Goal: Task Accomplishment & Management: Manage account settings

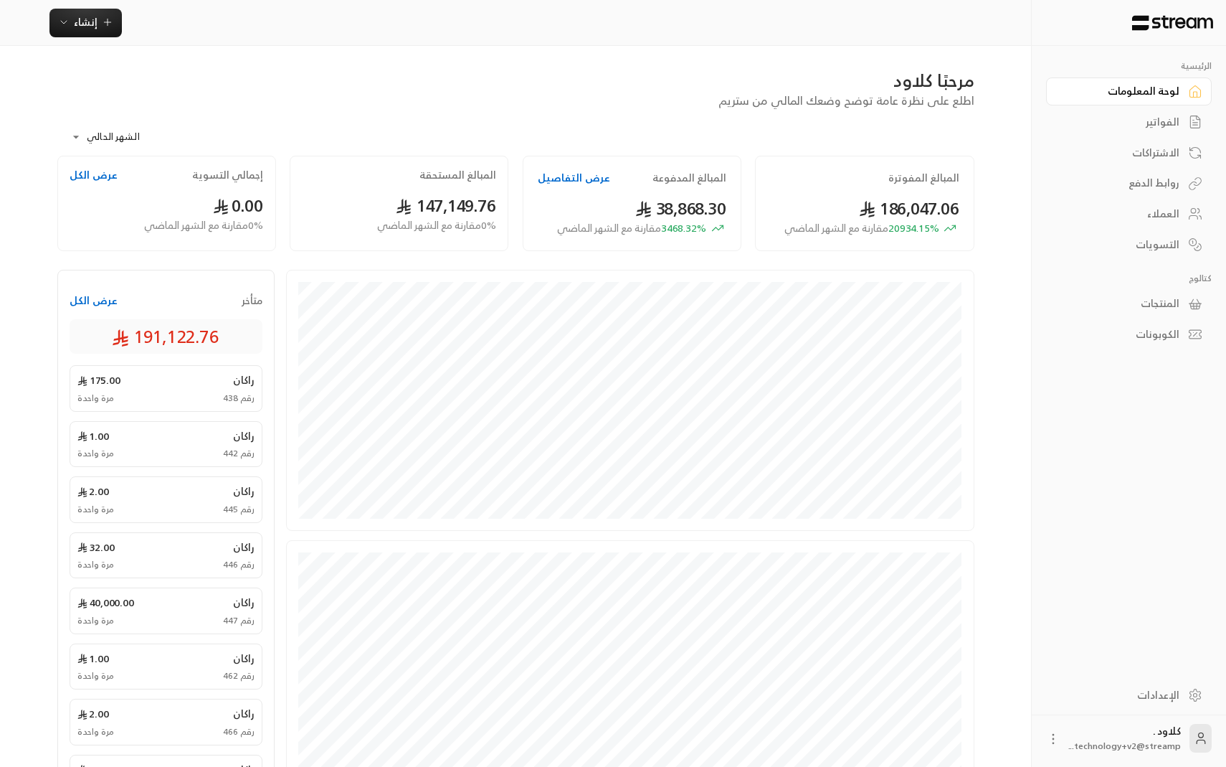
click at [1159, 694] on div "الإعدادات" at bounding box center [1121, 695] width 115 height 14
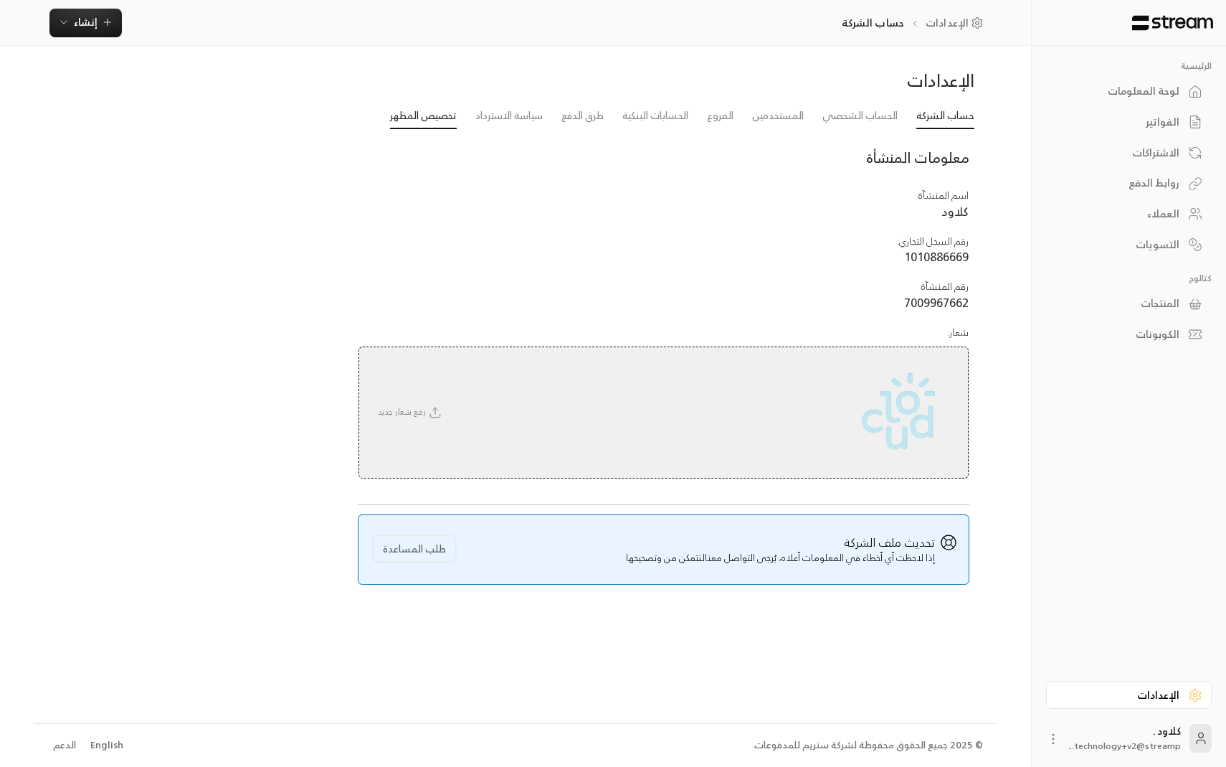
click at [417, 112] on link "تخصيص المظهر" at bounding box center [423, 116] width 67 height 26
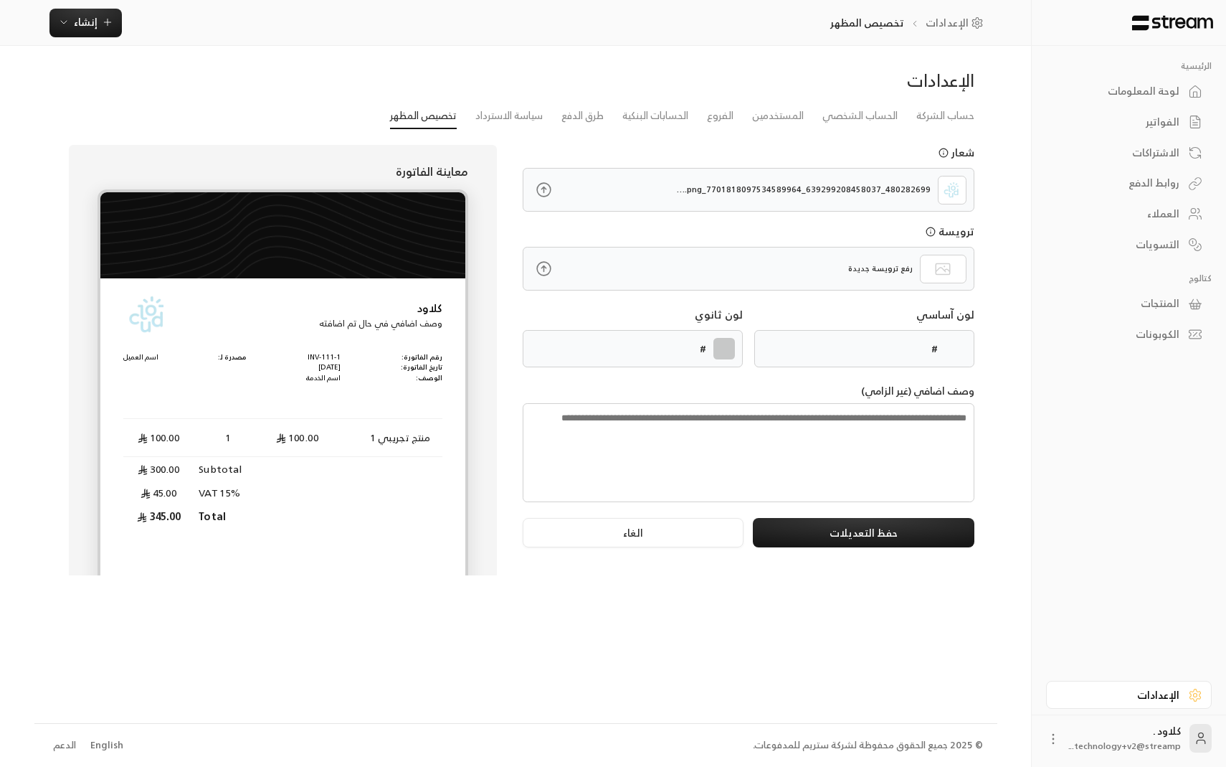
type input "******"
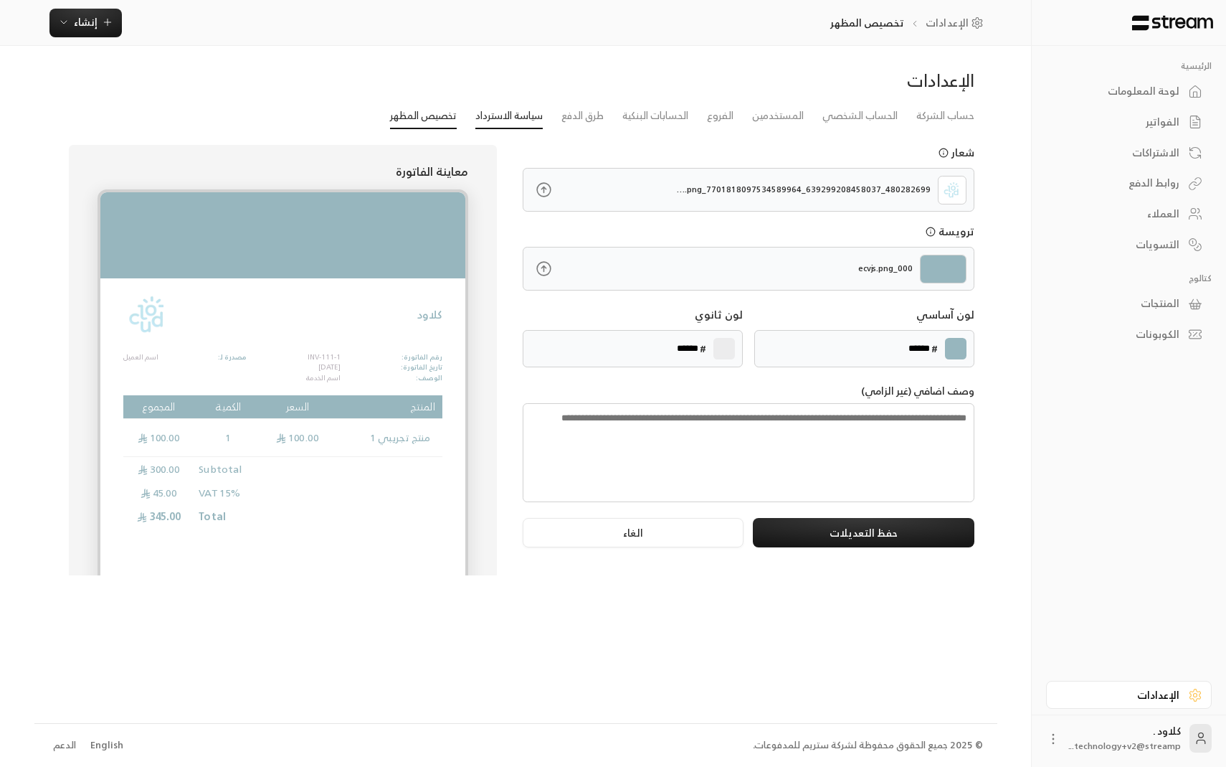
click at [526, 116] on link "سياسة الاسترداد" at bounding box center [509, 116] width 67 height 26
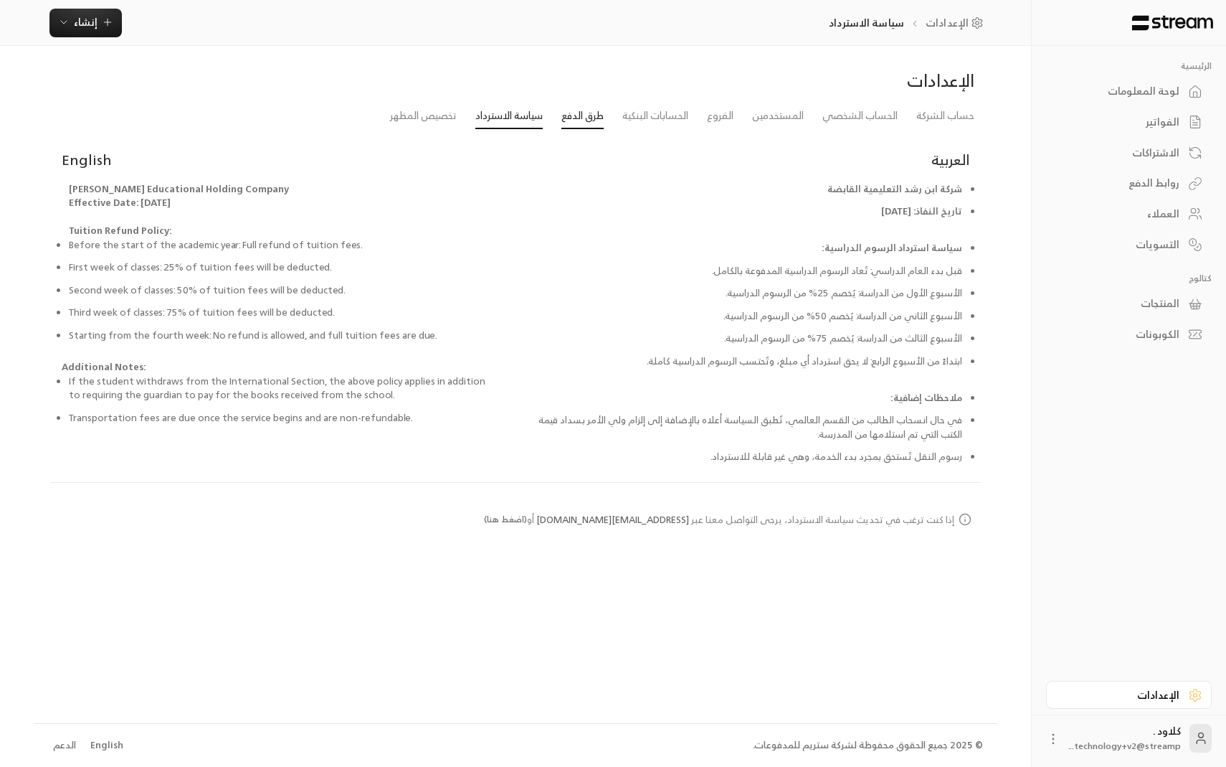
click at [581, 111] on link "طرق الدفع" at bounding box center [583, 116] width 42 height 26
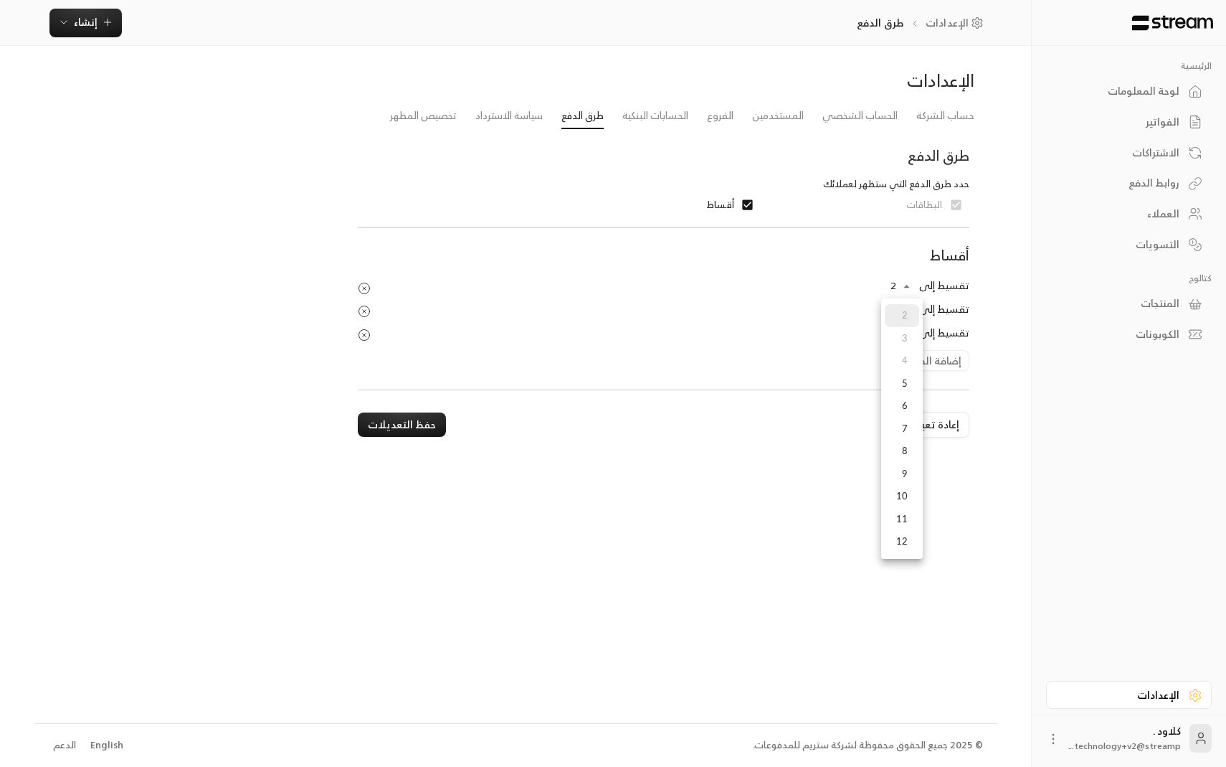
click at [909, 285] on body "الرئيسية لوحة المعلومات الفواتير الاشتراكات روابط الدفع العملاء التسويات كتالوج…" at bounding box center [613, 383] width 1226 height 767
click at [835, 304] on div at bounding box center [613, 383] width 1226 height 767
click at [1145, 80] on link "لوحة المعلومات" at bounding box center [1129, 91] width 166 height 28
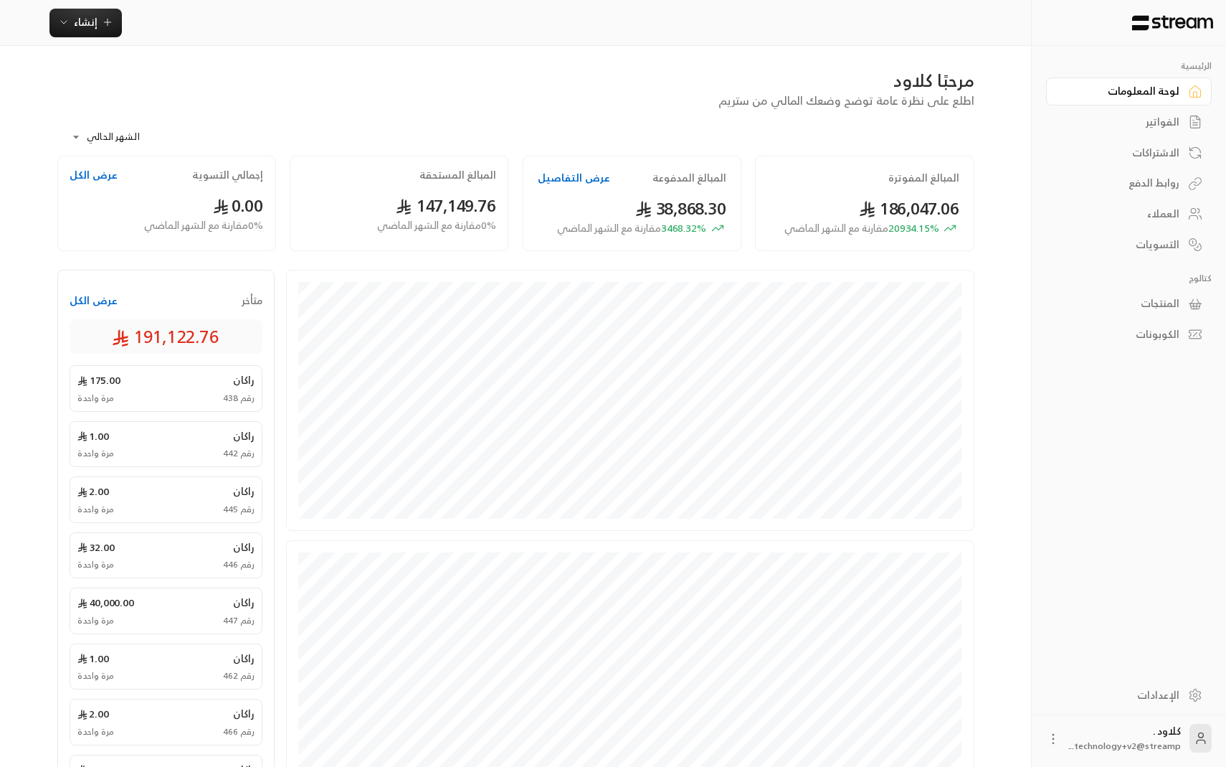
click at [123, 27] on div "إنشاء" at bounding box center [515, 23] width 961 height 29
click at [102, 26] on icon "button" at bounding box center [107, 21] width 11 height 11
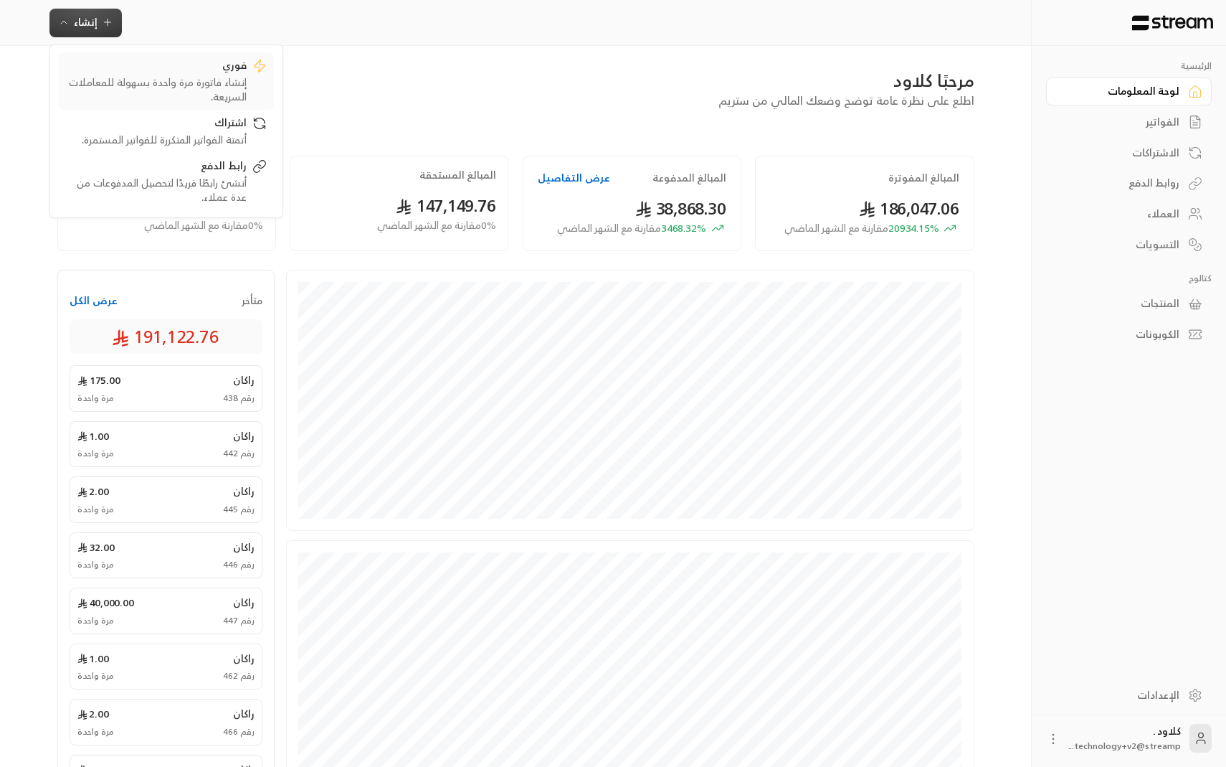
click at [140, 108] on link "فوري إنشاء فاتورة مرة واحدة بسهولة للمعاملات السريعة." at bounding box center [166, 80] width 215 height 57
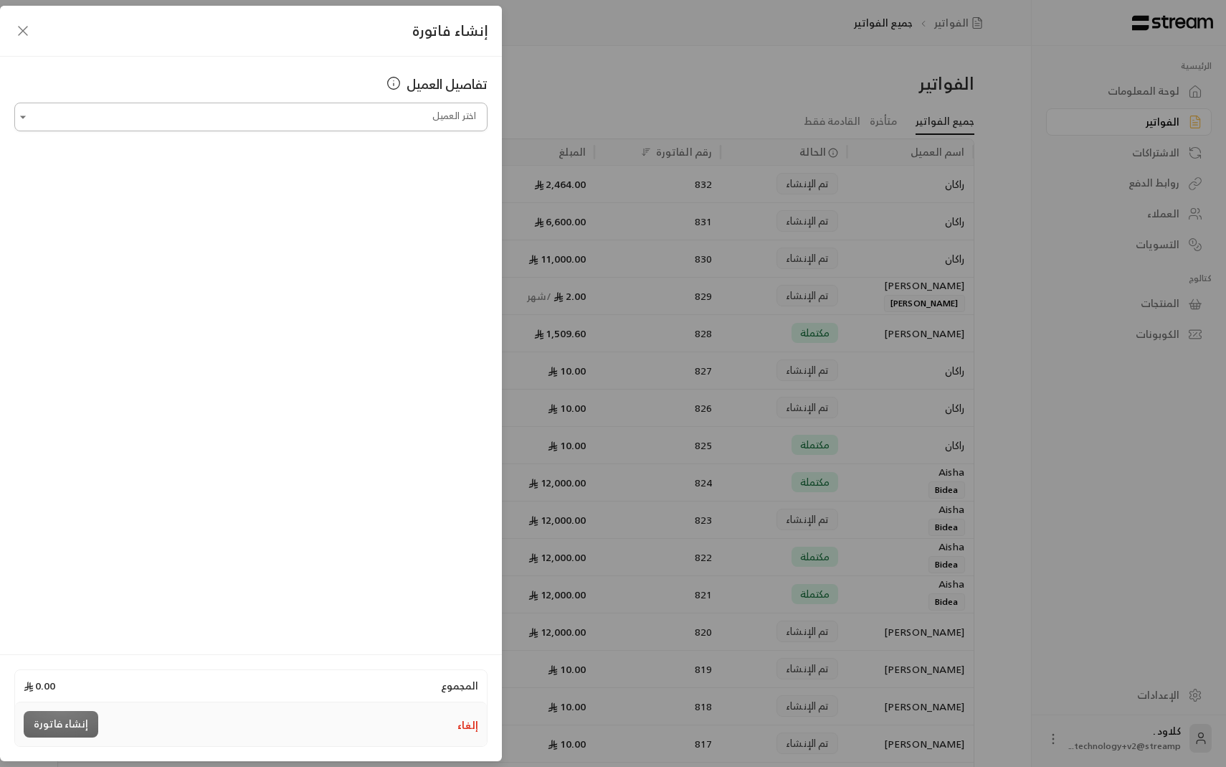
click at [174, 108] on input "اختر العميل" at bounding box center [250, 117] width 473 height 25
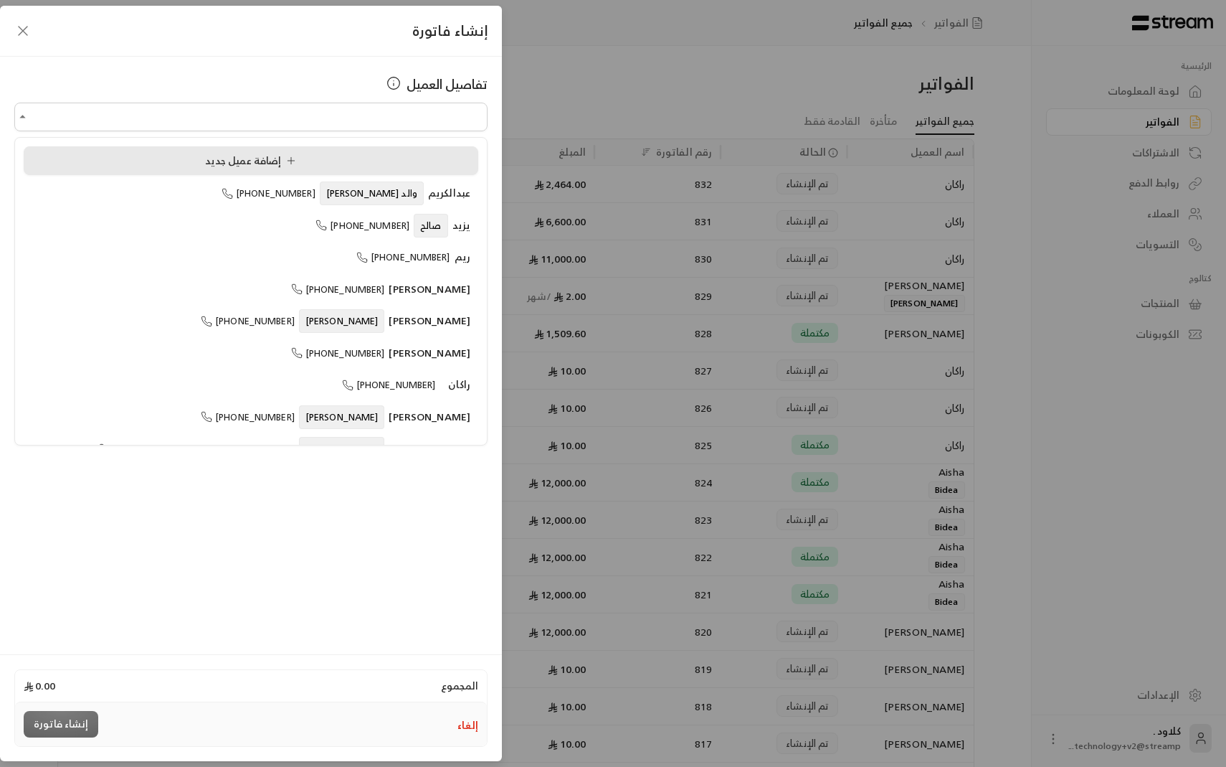
click at [199, 164] on div "إضافة عميل جديد" at bounding box center [251, 160] width 439 height 15
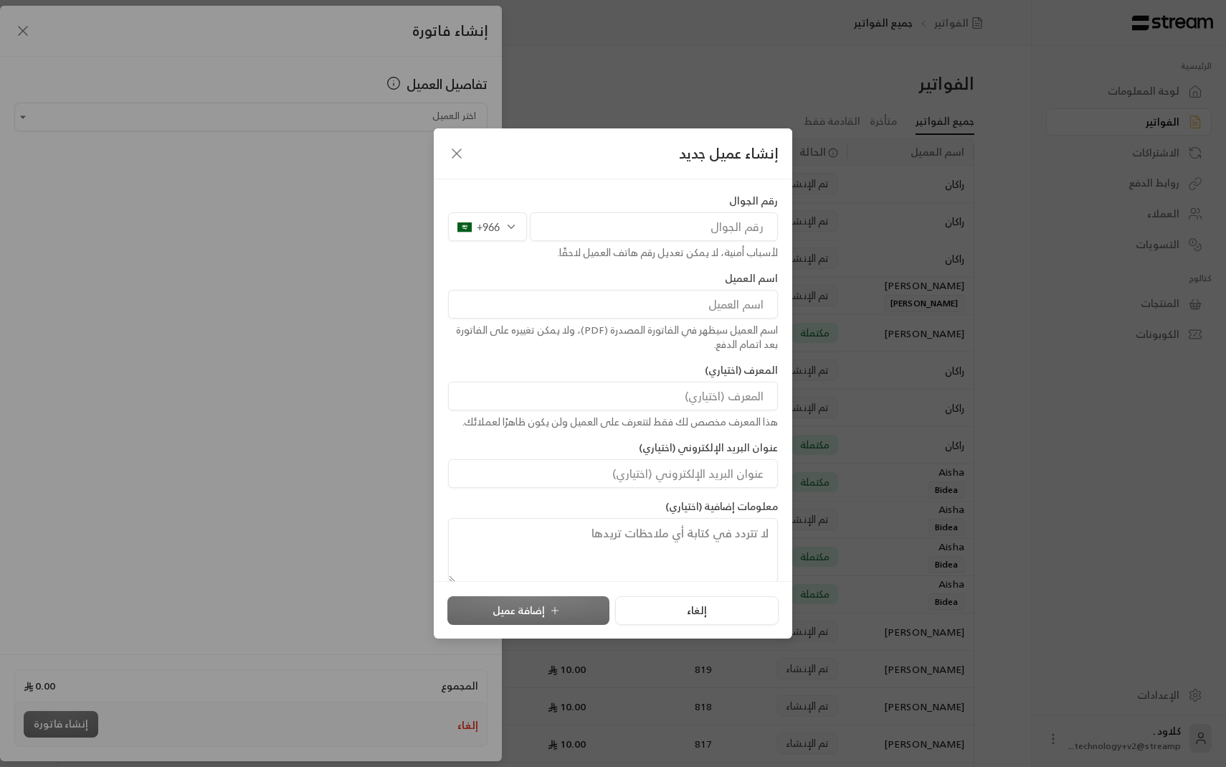
click at [732, 224] on input "tel" at bounding box center [654, 226] width 248 height 29
type input "568060711"
click at [724, 313] on input at bounding box center [613, 304] width 330 height 29
type input "ابتسام"
click at [732, 402] on input at bounding box center [613, 396] width 330 height 29
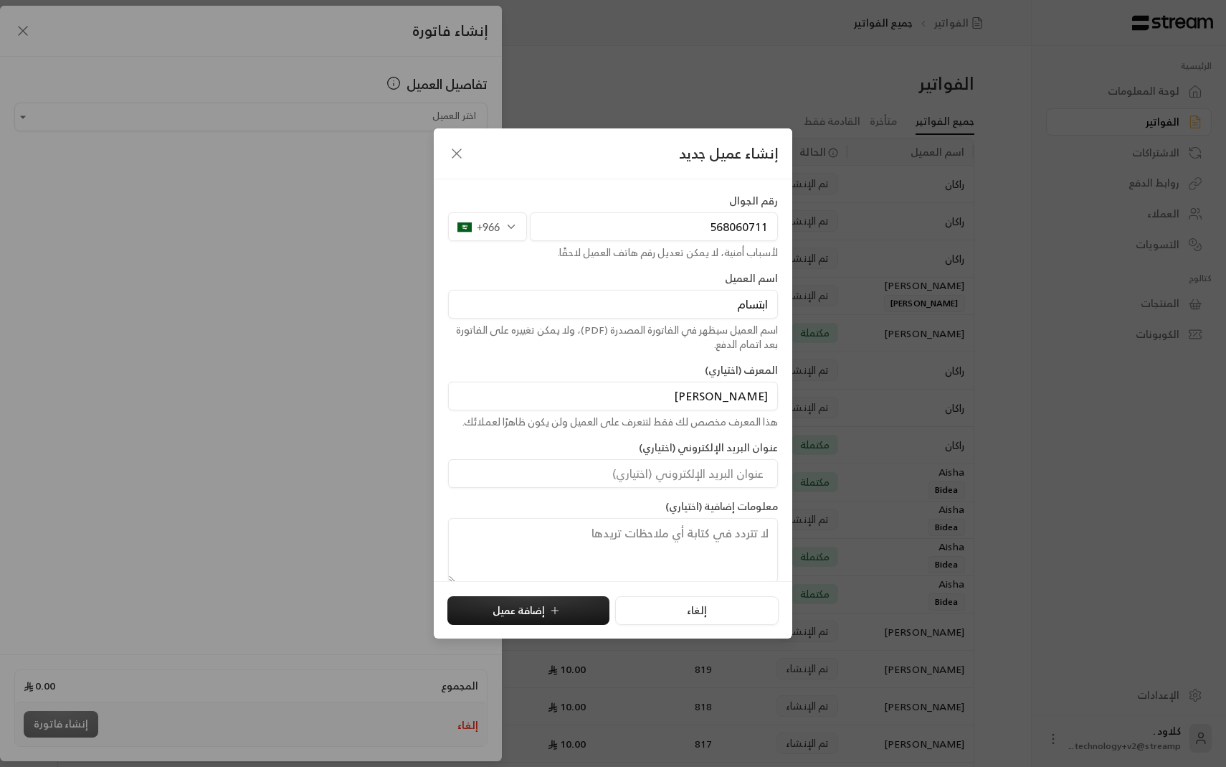
type input "[PERSON_NAME]"
click at [563, 424] on div "هذا المعرف مخصص لك فقط لتتعرف على العميل ولن يكون ظاهرًا لعملائك." at bounding box center [613, 422] width 330 height 14
click at [503, 621] on button "إضافة عميل" at bounding box center [529, 610] width 162 height 29
type input "**********"
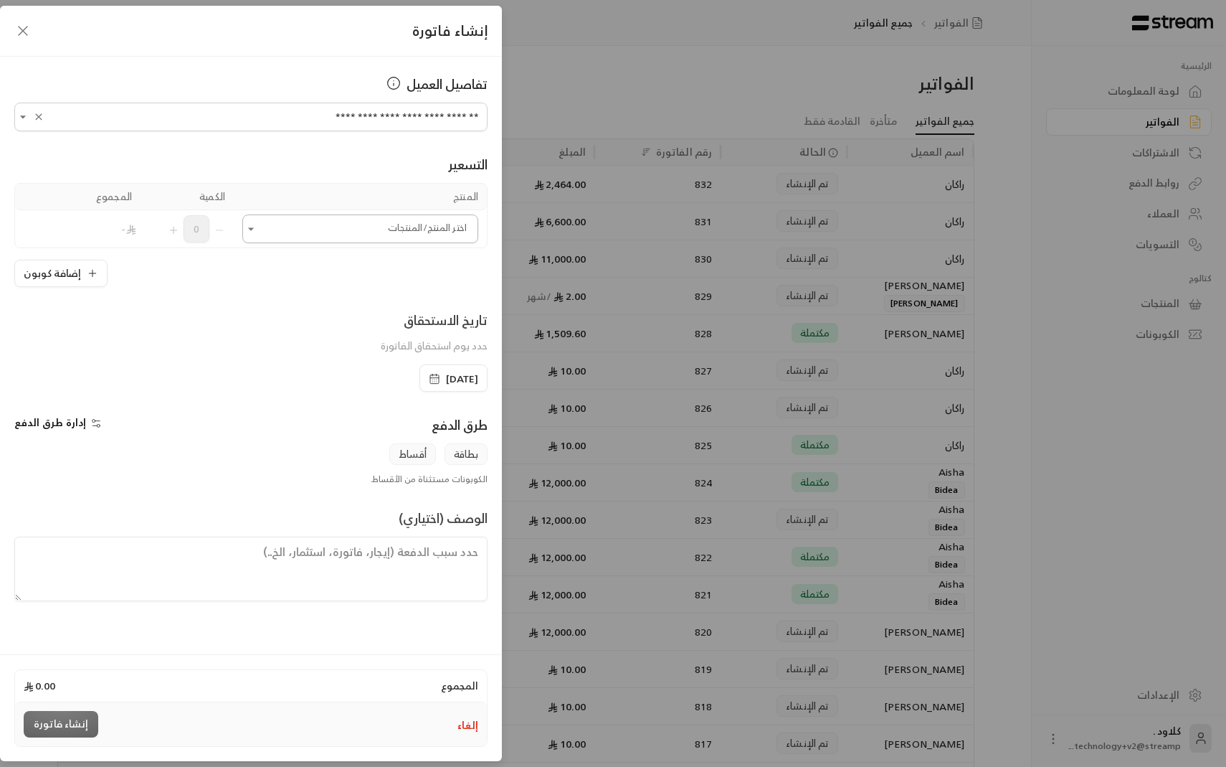
click at [376, 232] on input "اختر العميل" at bounding box center [360, 229] width 236 height 25
click at [402, 339] on li "10 SAR" at bounding box center [360, 327] width 217 height 28
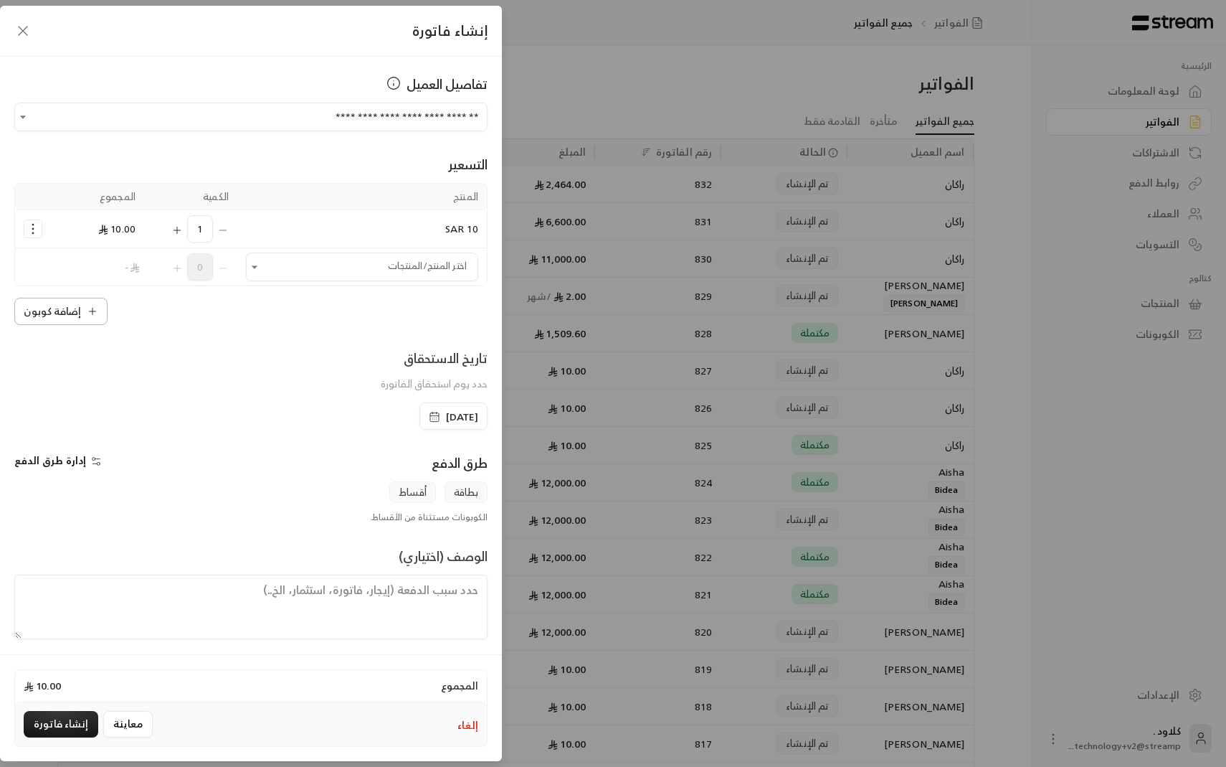
click at [70, 315] on button "إضافة كوبون" at bounding box center [60, 311] width 93 height 27
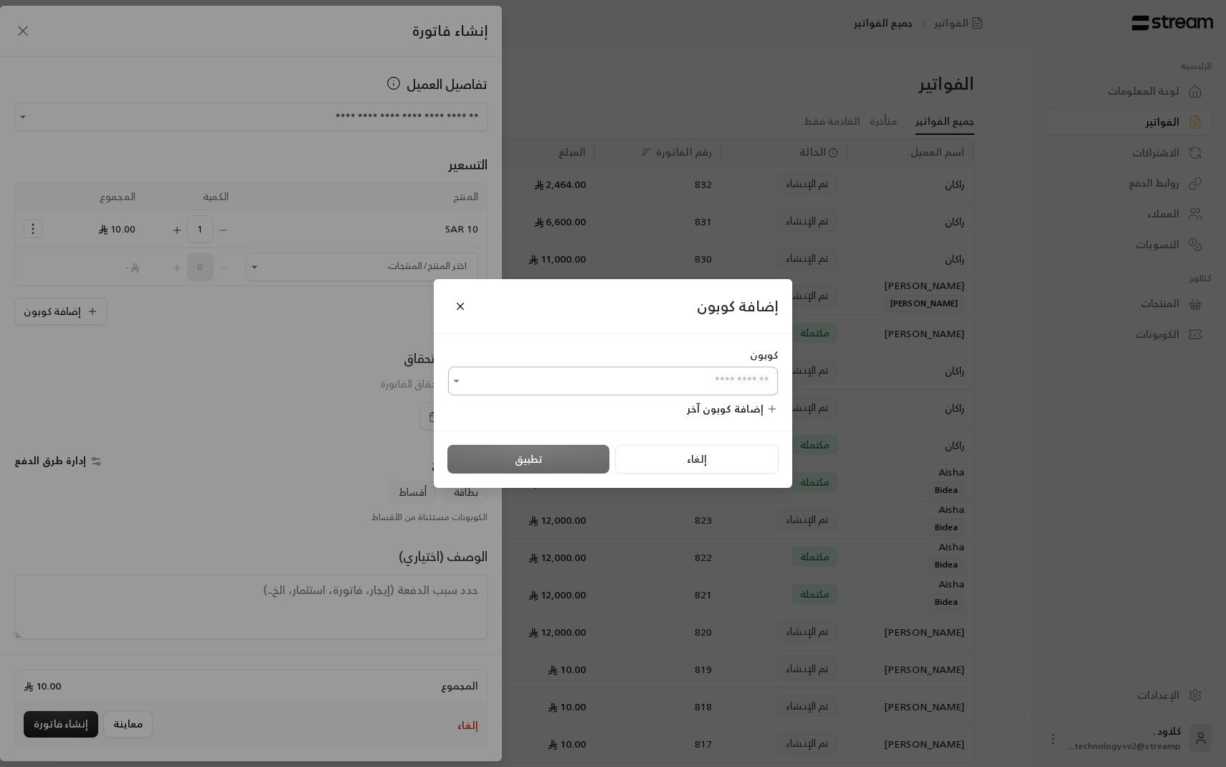
click at [599, 379] on input "اختر العميل" at bounding box center [613, 381] width 330 height 25
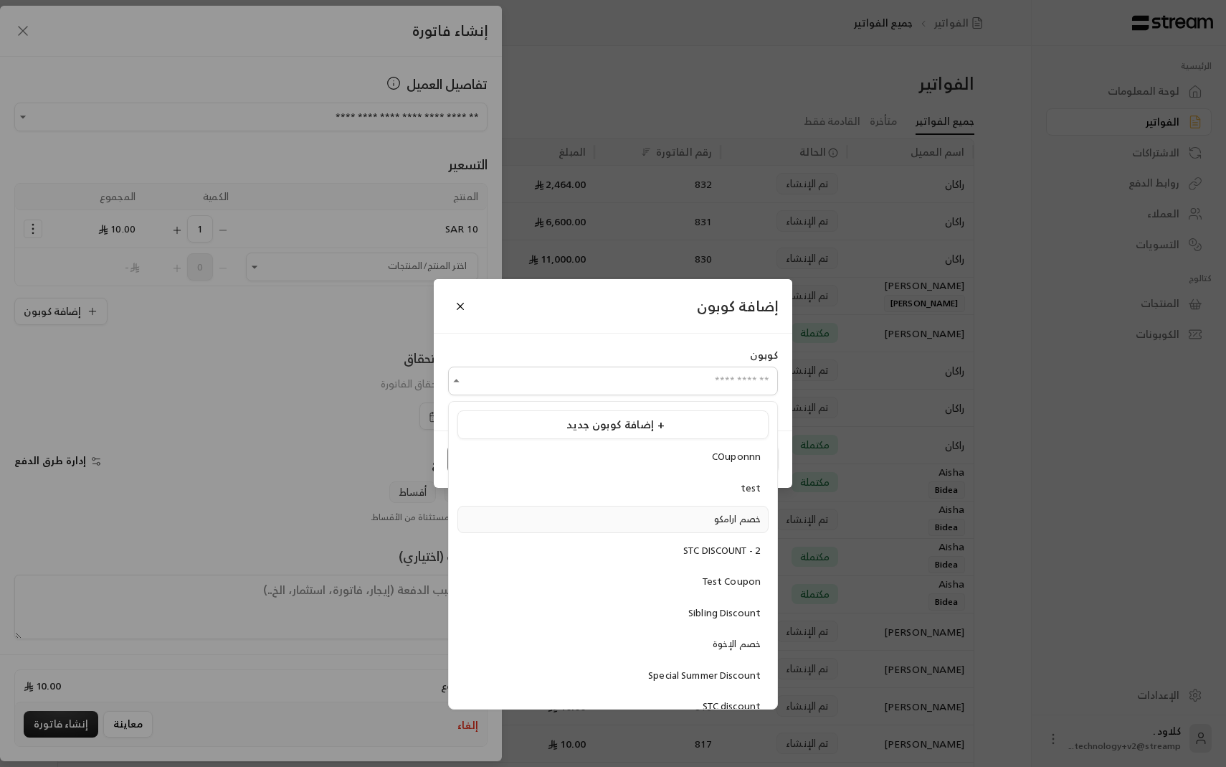
click at [671, 528] on li "خصم ارامكو" at bounding box center [613, 519] width 311 height 27
type input "**********"
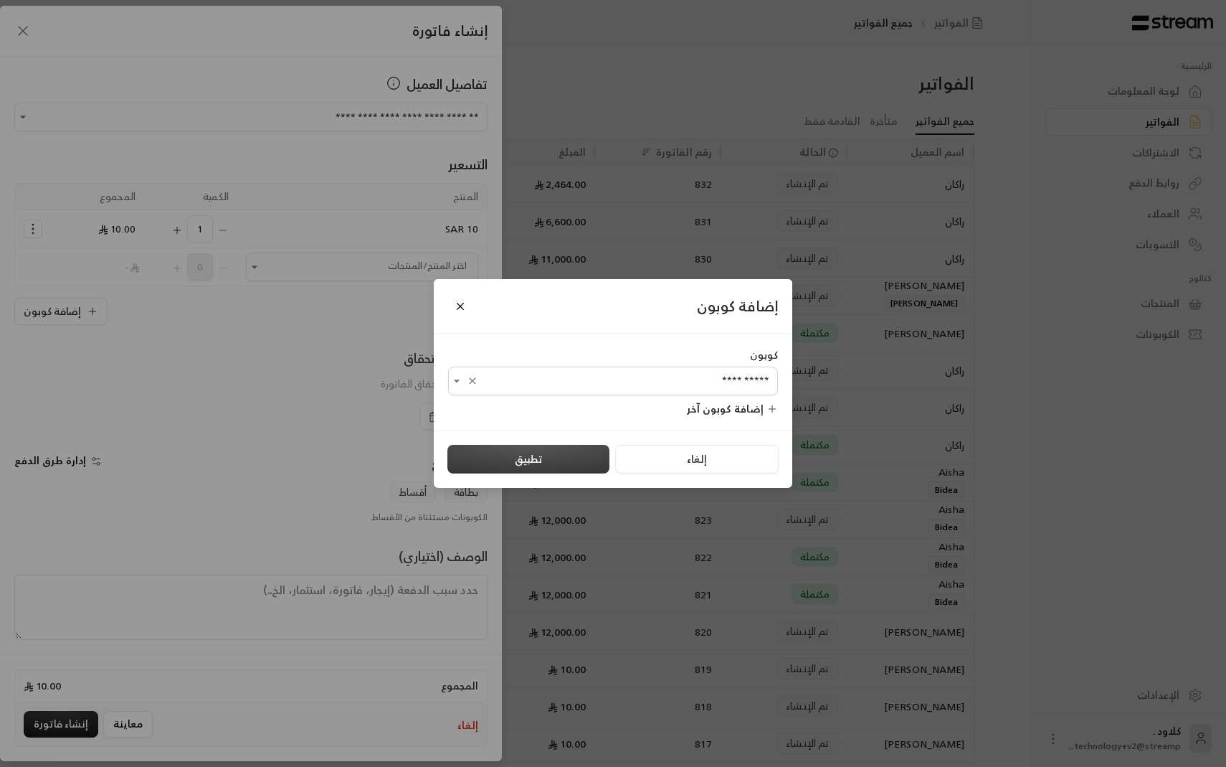
click at [566, 465] on button "تطبيق" at bounding box center [529, 459] width 162 height 29
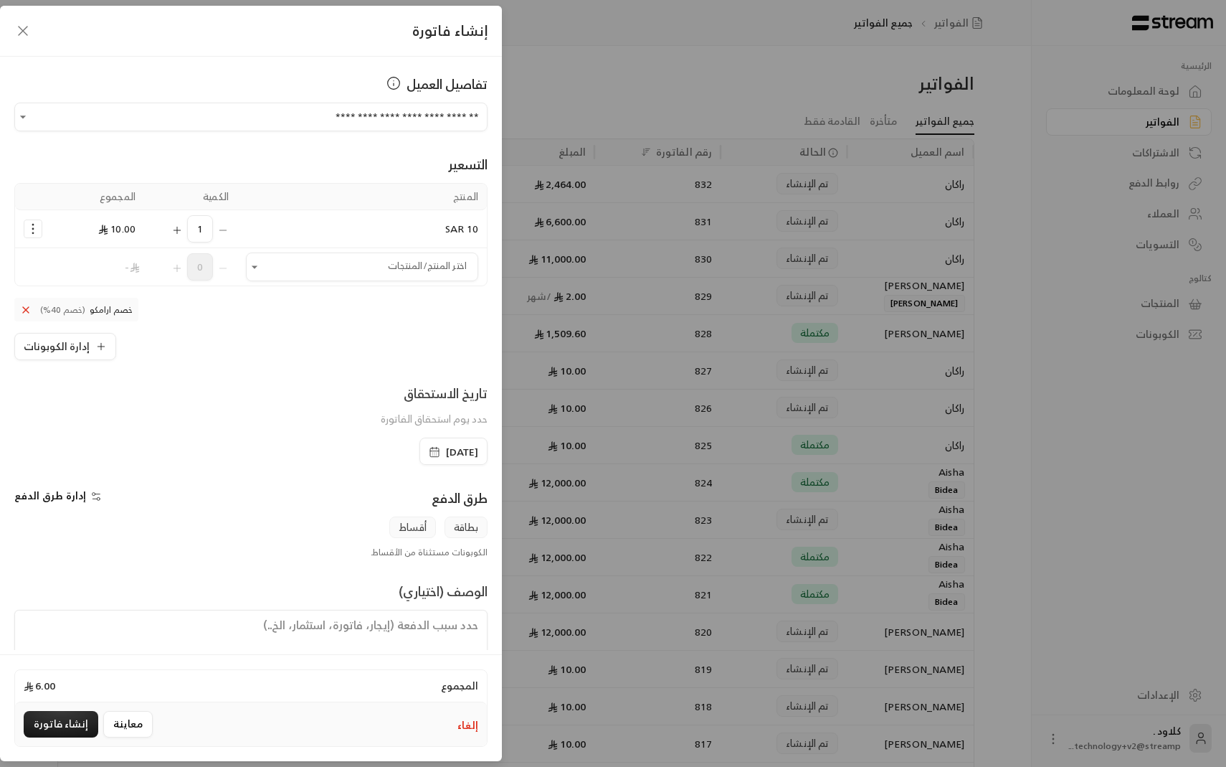
click at [23, 307] on icon at bounding box center [25, 309] width 11 height 11
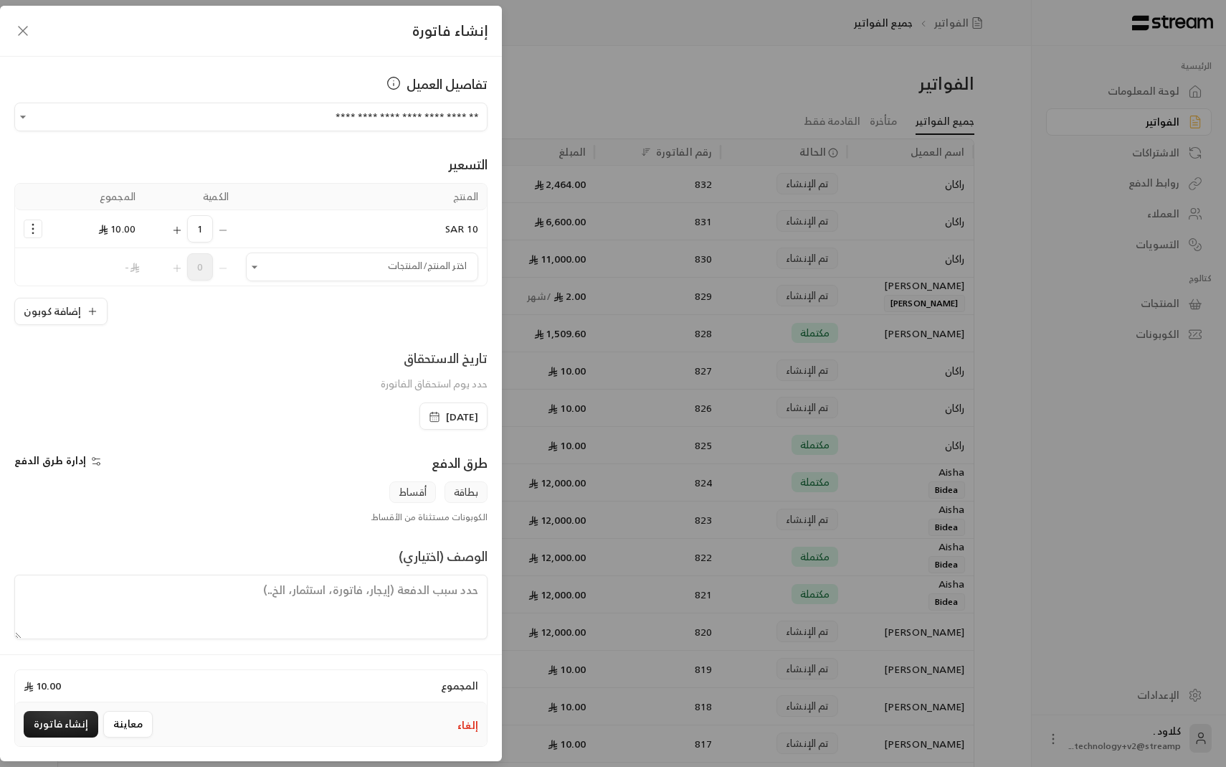
click at [27, 237] on div "Selected Products" at bounding box center [33, 228] width 19 height 19
click at [57, 320] on button "إضافة كوبون" at bounding box center [60, 311] width 93 height 27
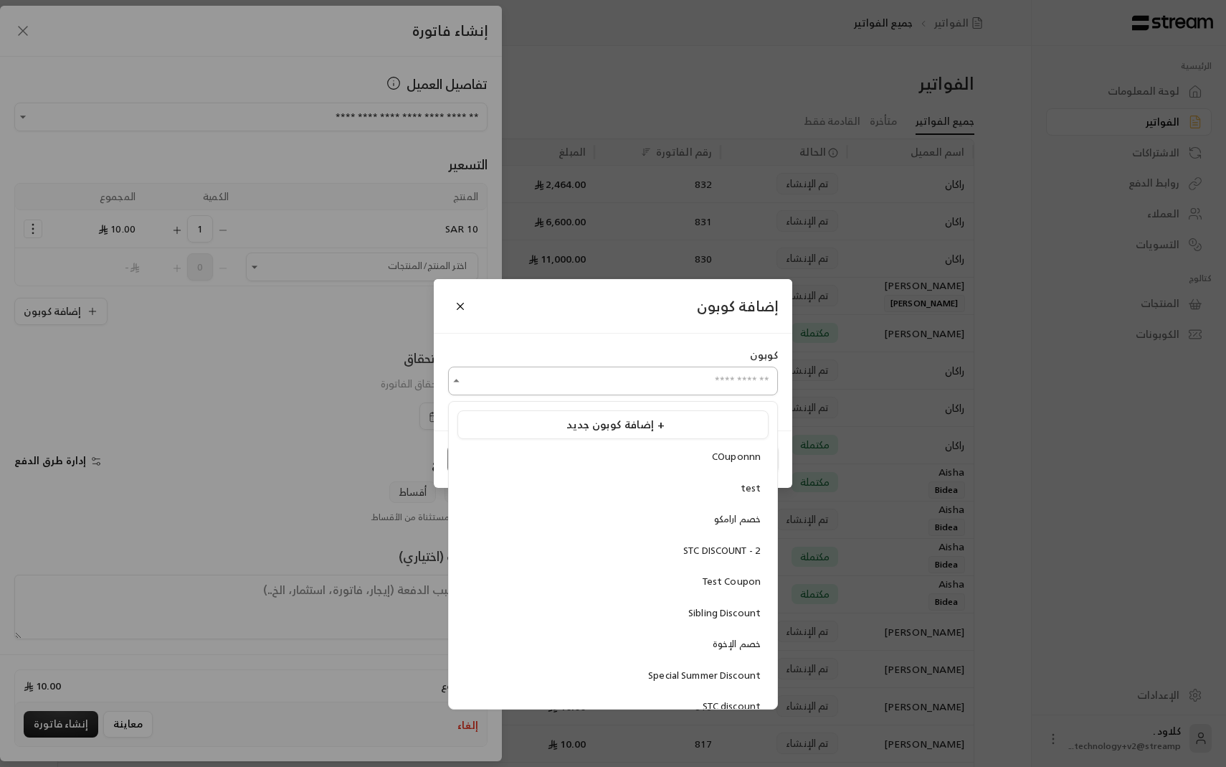
click at [533, 384] on input "اختر العميل" at bounding box center [613, 381] width 330 height 25
click at [671, 649] on div "خصم الإخوة" at bounding box center [613, 644] width 296 height 14
type input "**********"
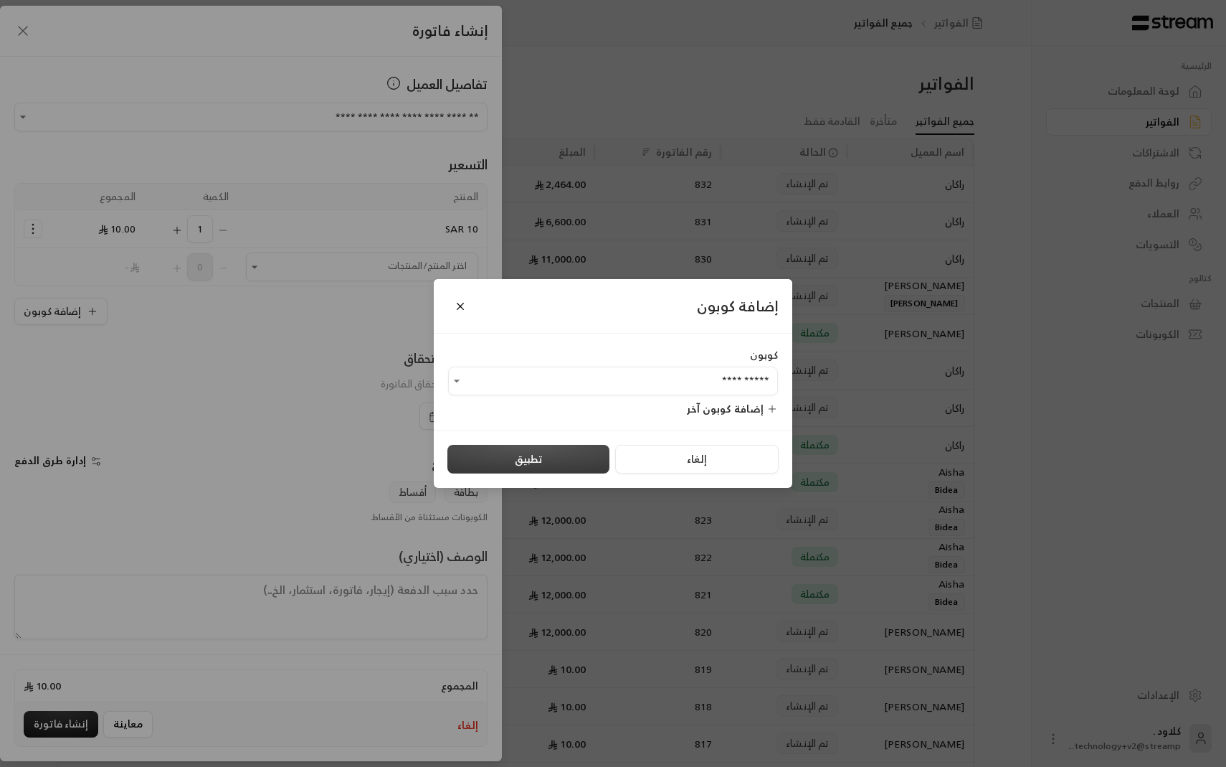
click at [531, 461] on button "تطبيق" at bounding box center [529, 459] width 162 height 29
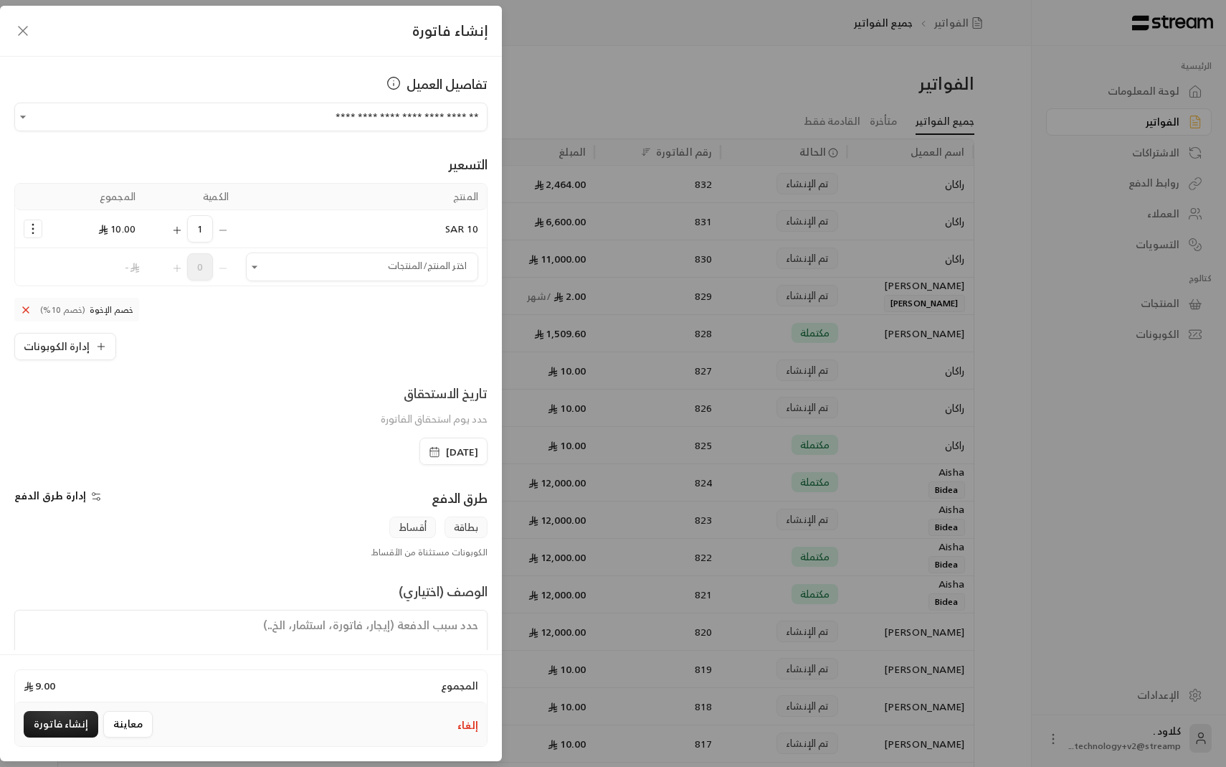
click at [29, 230] on icon "Selected Products" at bounding box center [33, 229] width 14 height 14
click at [181, 399] on div "تاريخ الاستحقاق حدد يوم استحقاق الفاتورة" at bounding box center [251, 410] width 488 height 55
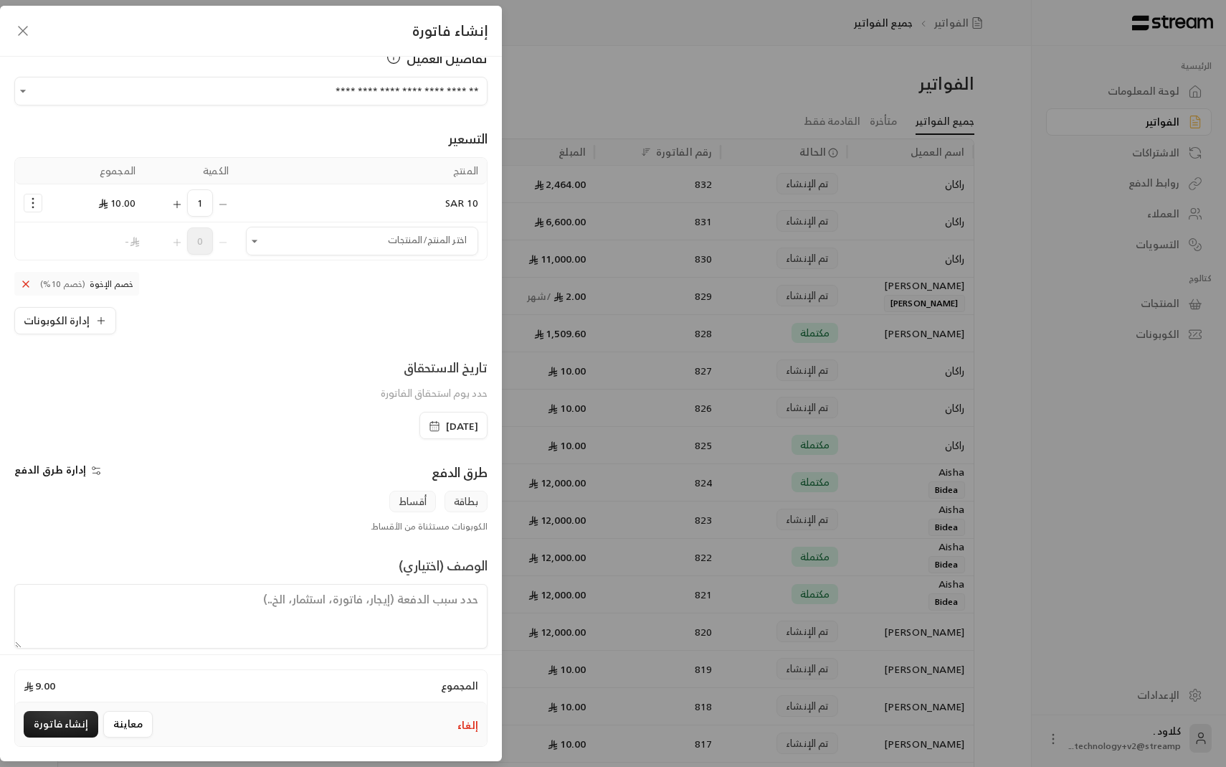
click at [81, 469] on button "إدارة طرق الدفع" at bounding box center [60, 470] width 92 height 14
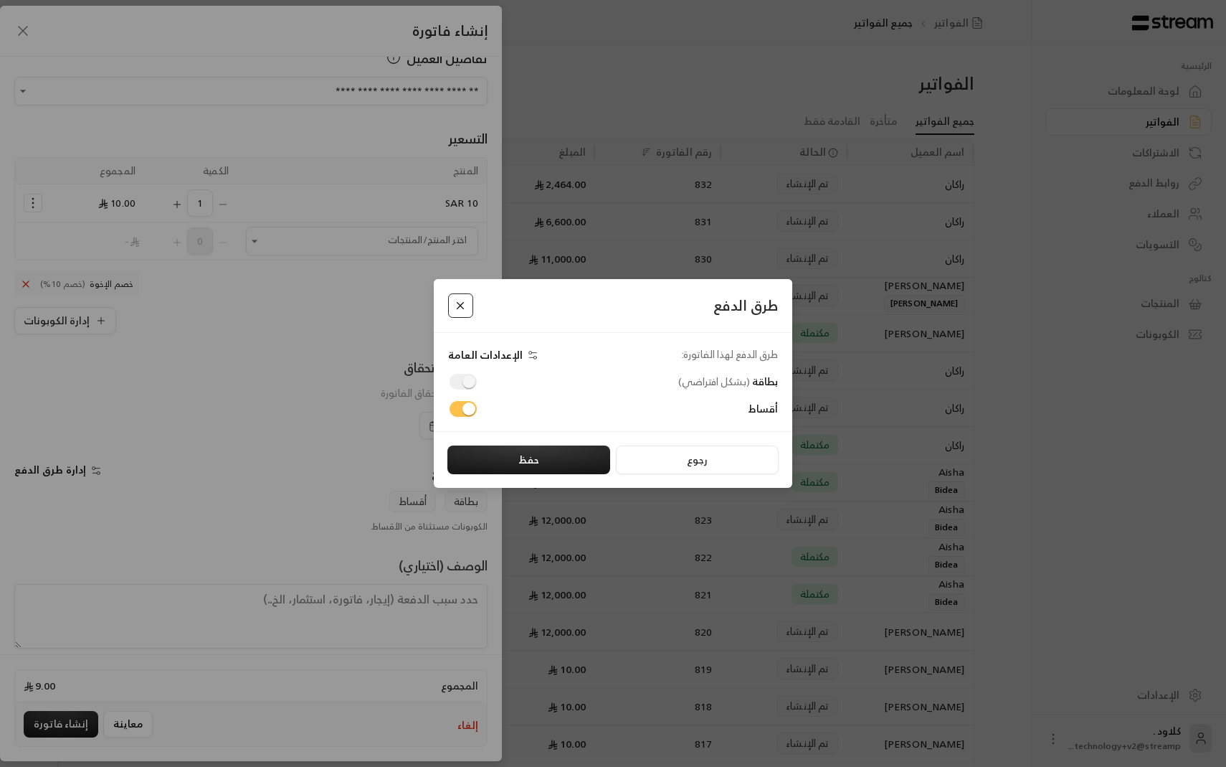
click at [460, 311] on button "Close" at bounding box center [460, 305] width 25 height 25
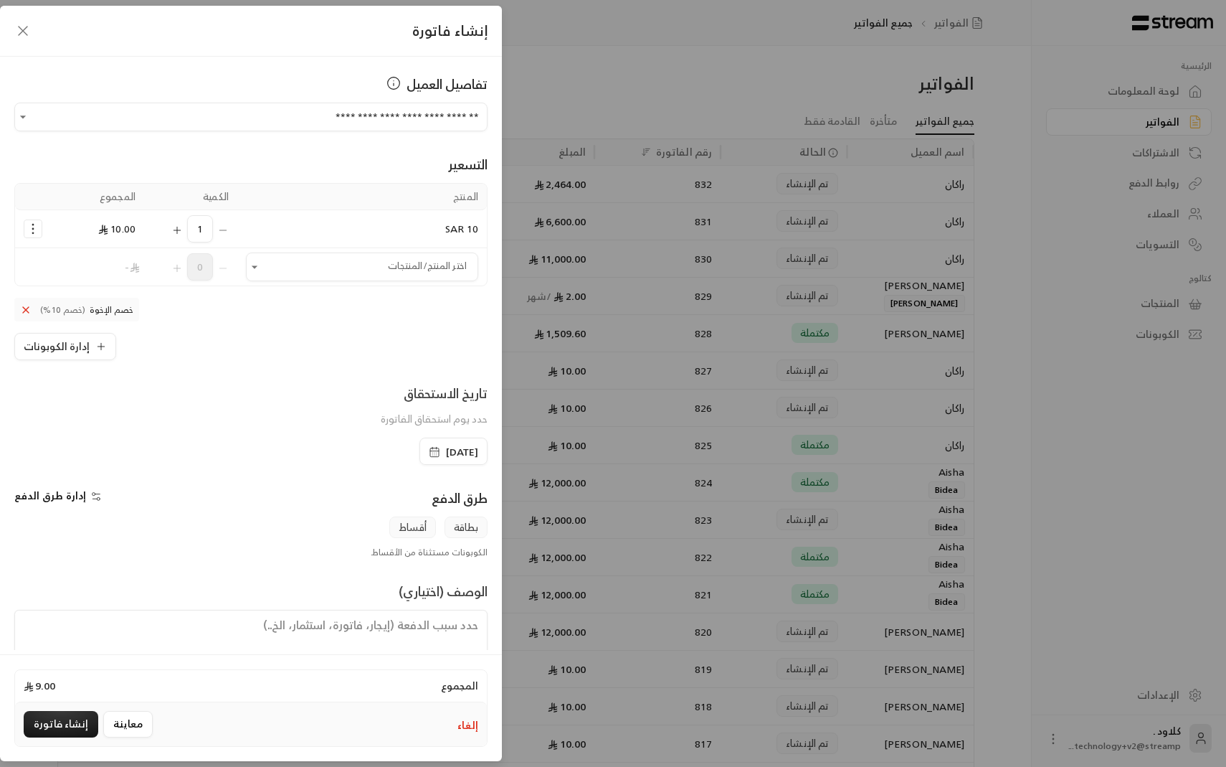
scroll to position [42, 0]
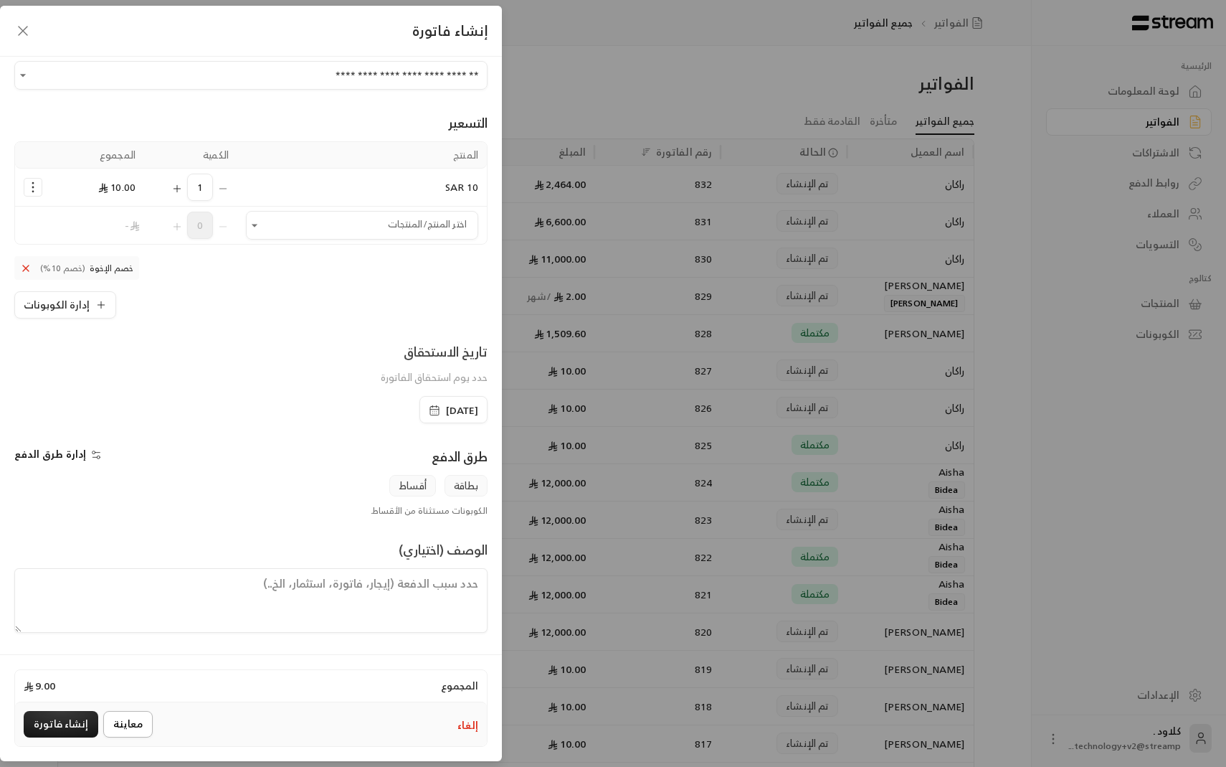
click at [135, 725] on button "معاينة" at bounding box center [127, 724] width 49 height 27
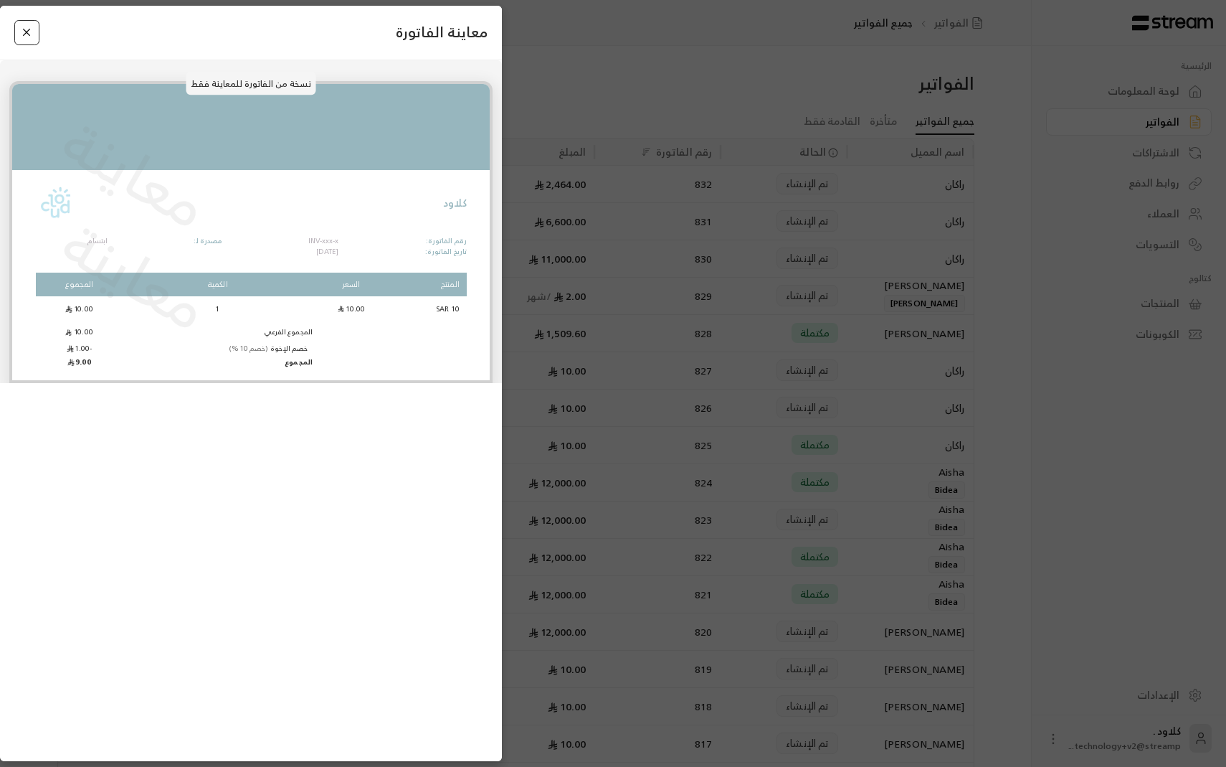
click at [34, 33] on button "Close" at bounding box center [26, 32] width 25 height 25
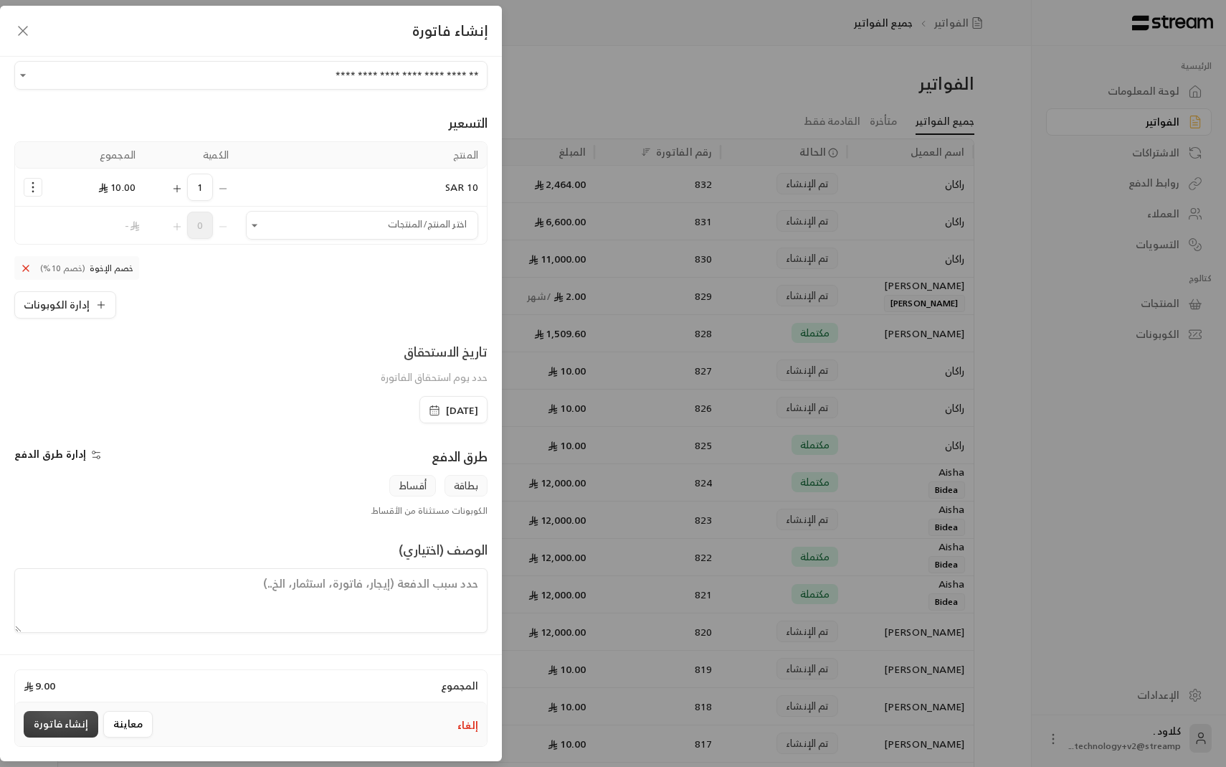
click at [63, 726] on button "إنشاء فاتورة" at bounding box center [61, 724] width 75 height 27
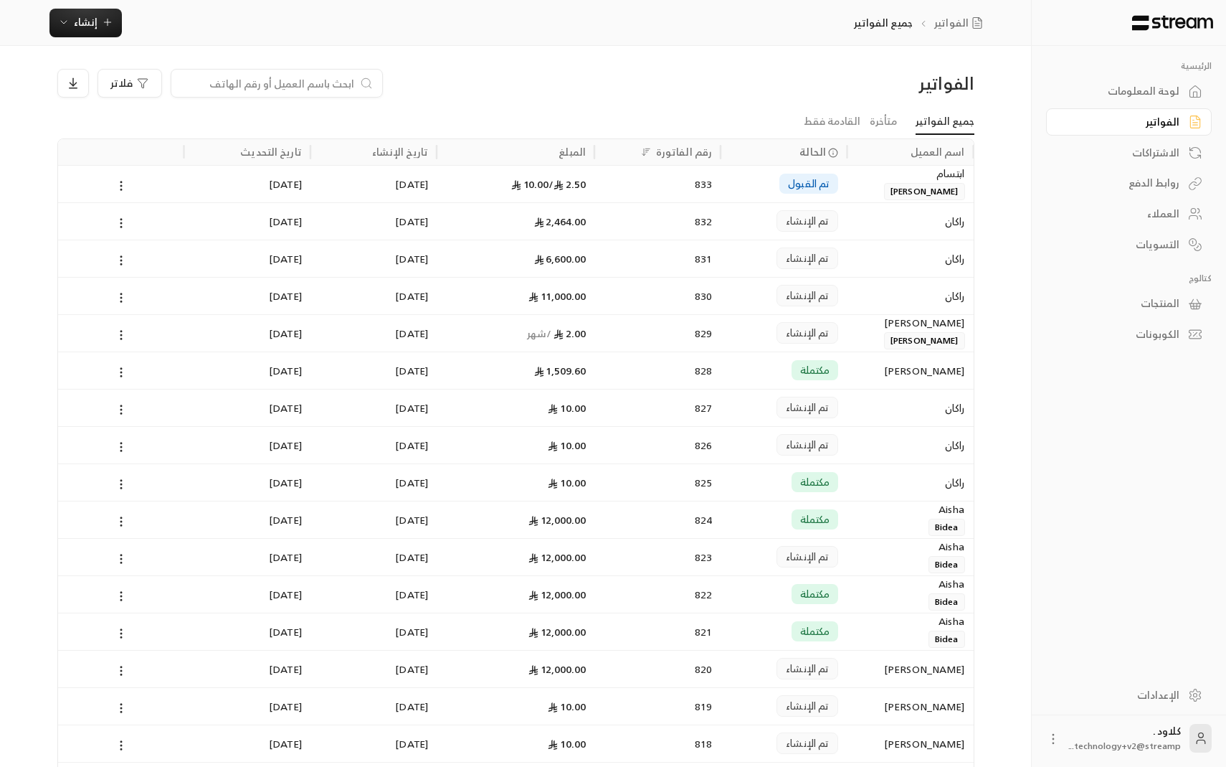
click at [822, 186] on span "تم القبول" at bounding box center [809, 183] width 42 height 14
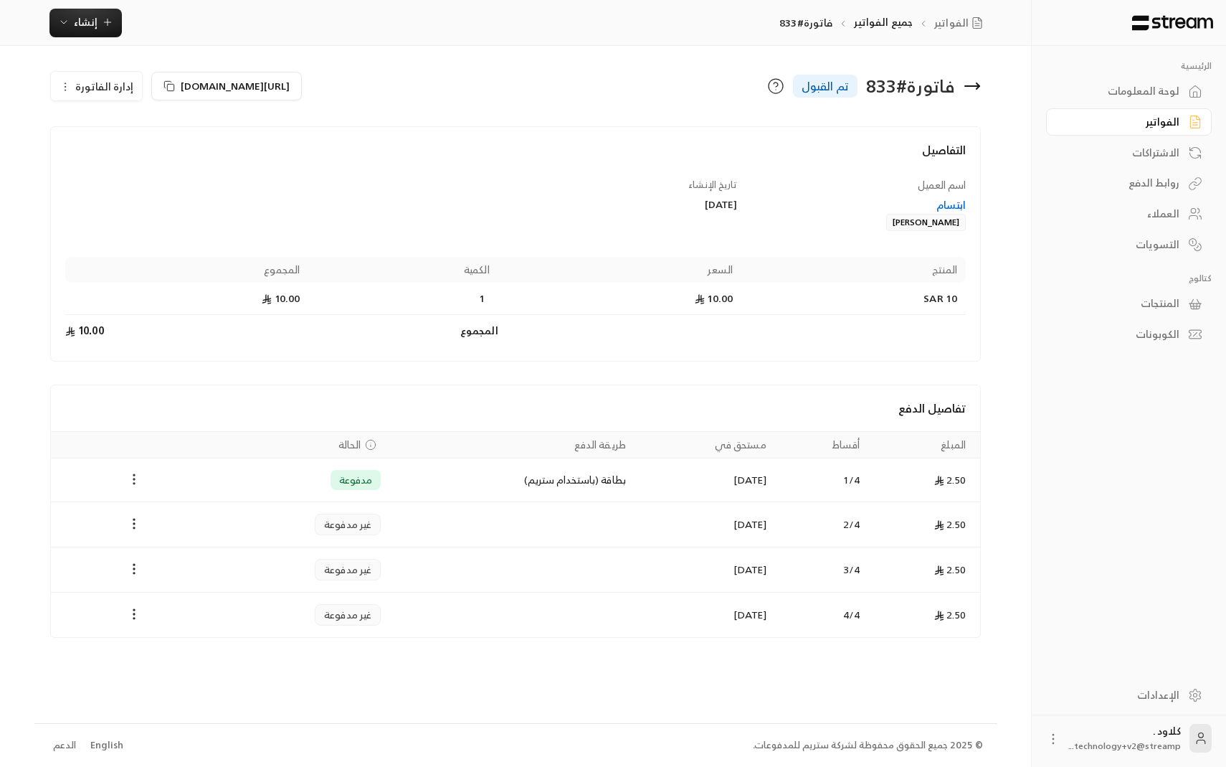
click at [136, 472] on icon "Payments" at bounding box center [134, 479] width 14 height 14
click at [169, 539] on li "استرداد" at bounding box center [169, 542] width 73 height 26
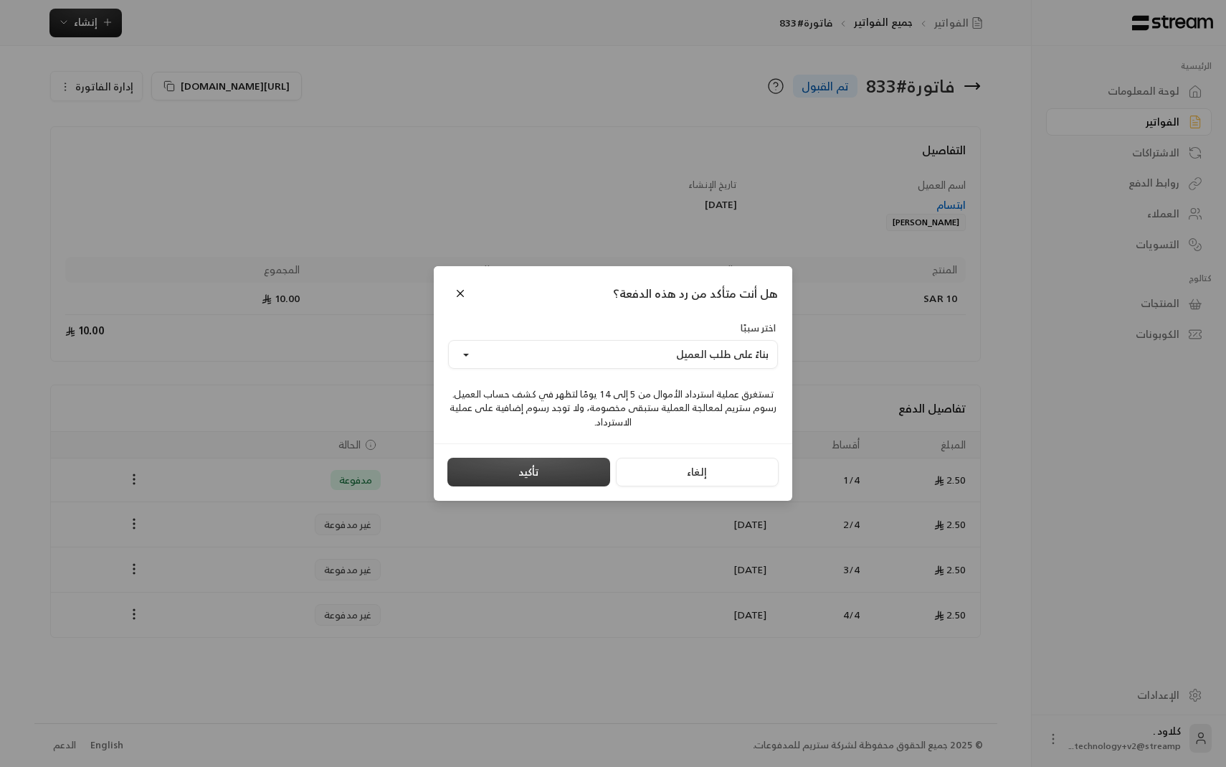
click at [515, 468] on button "تأكيد" at bounding box center [529, 472] width 163 height 29
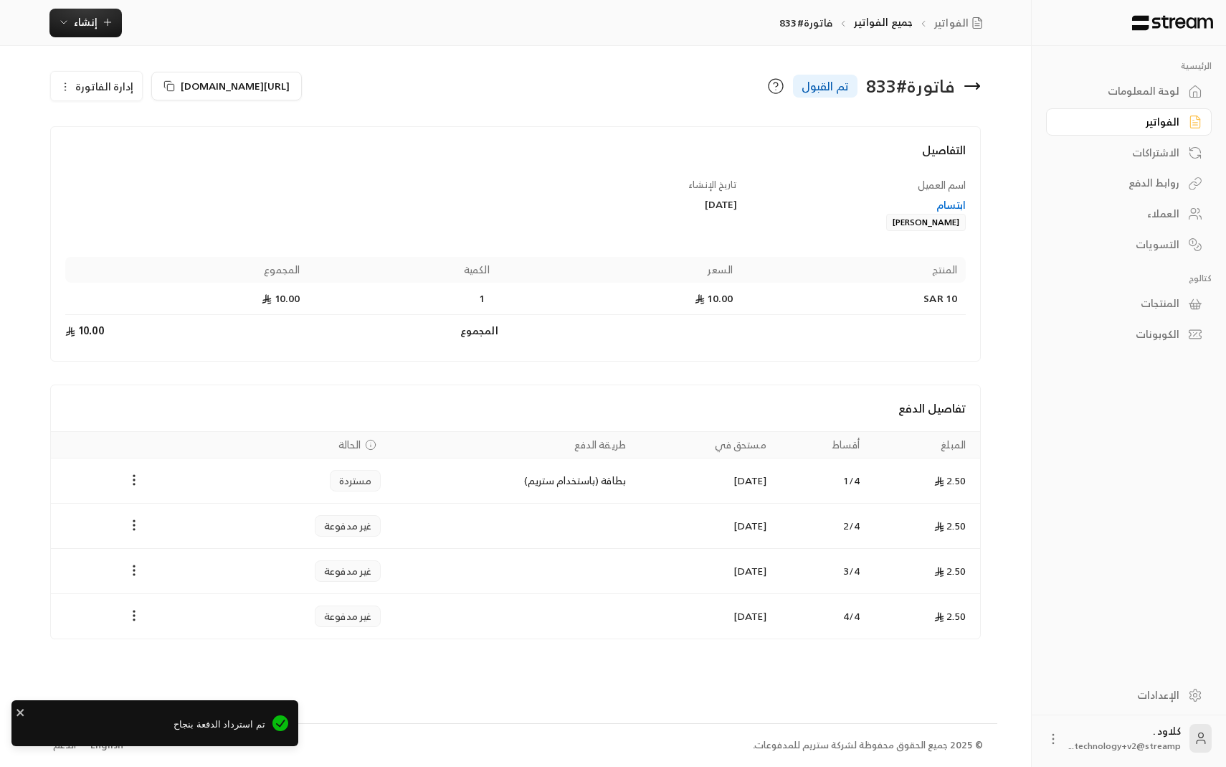
click at [114, 89] on span "إدارة الفاتورة" at bounding box center [104, 86] width 58 height 18
click at [121, 123] on link "إلغاء" at bounding box center [104, 128] width 89 height 26
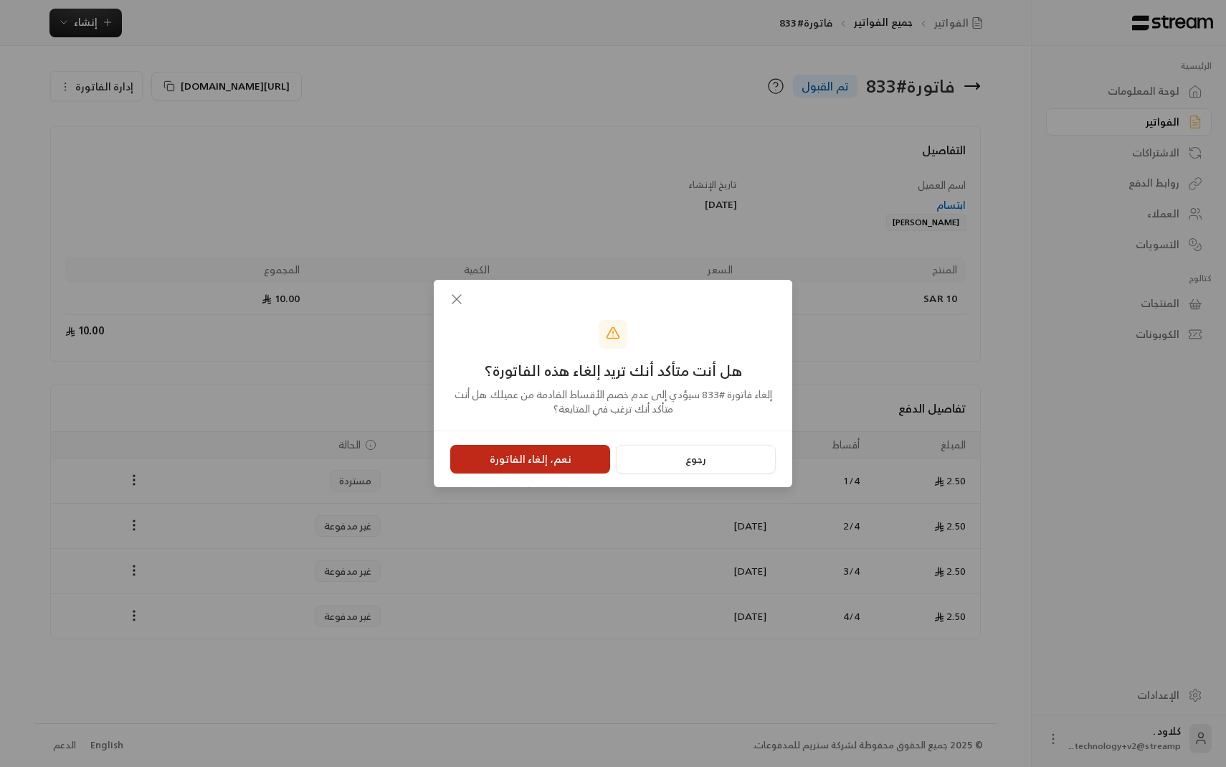
click at [544, 453] on button "نعم، إلغاء الفاتورة" at bounding box center [530, 459] width 160 height 29
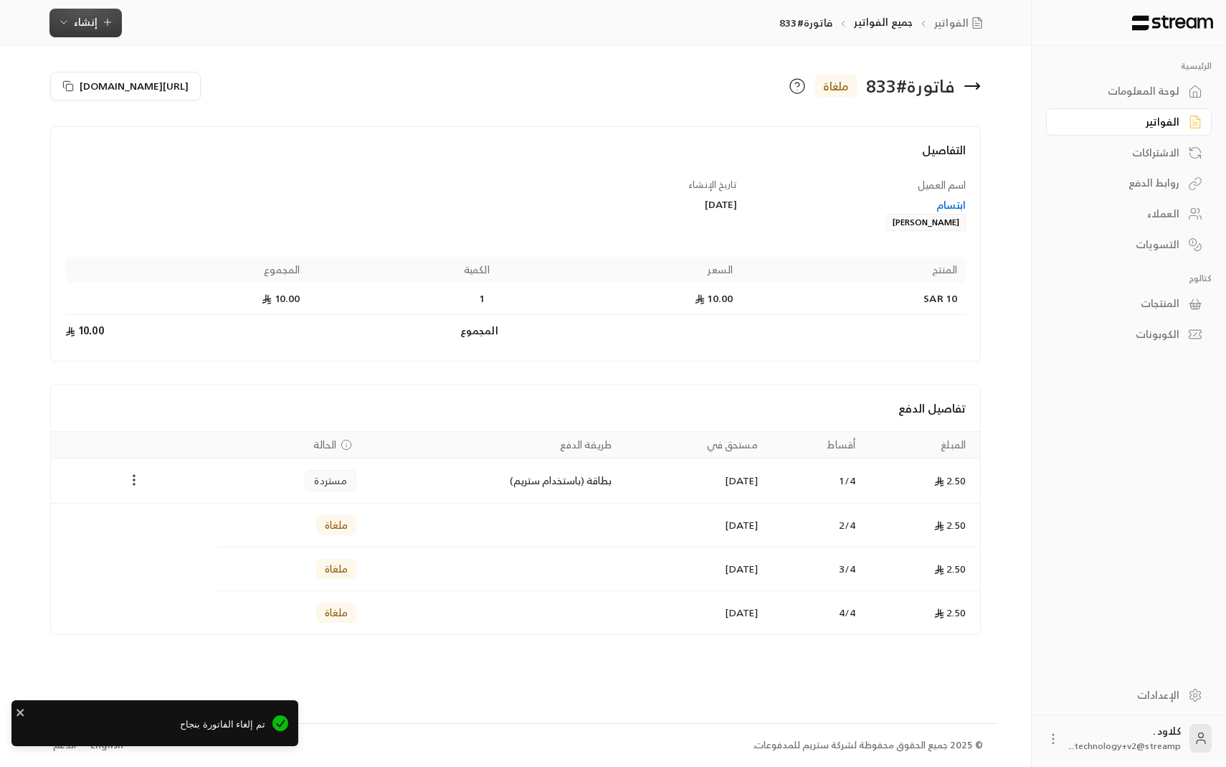
click at [116, 23] on button "إنشاء" at bounding box center [85, 23] width 72 height 29
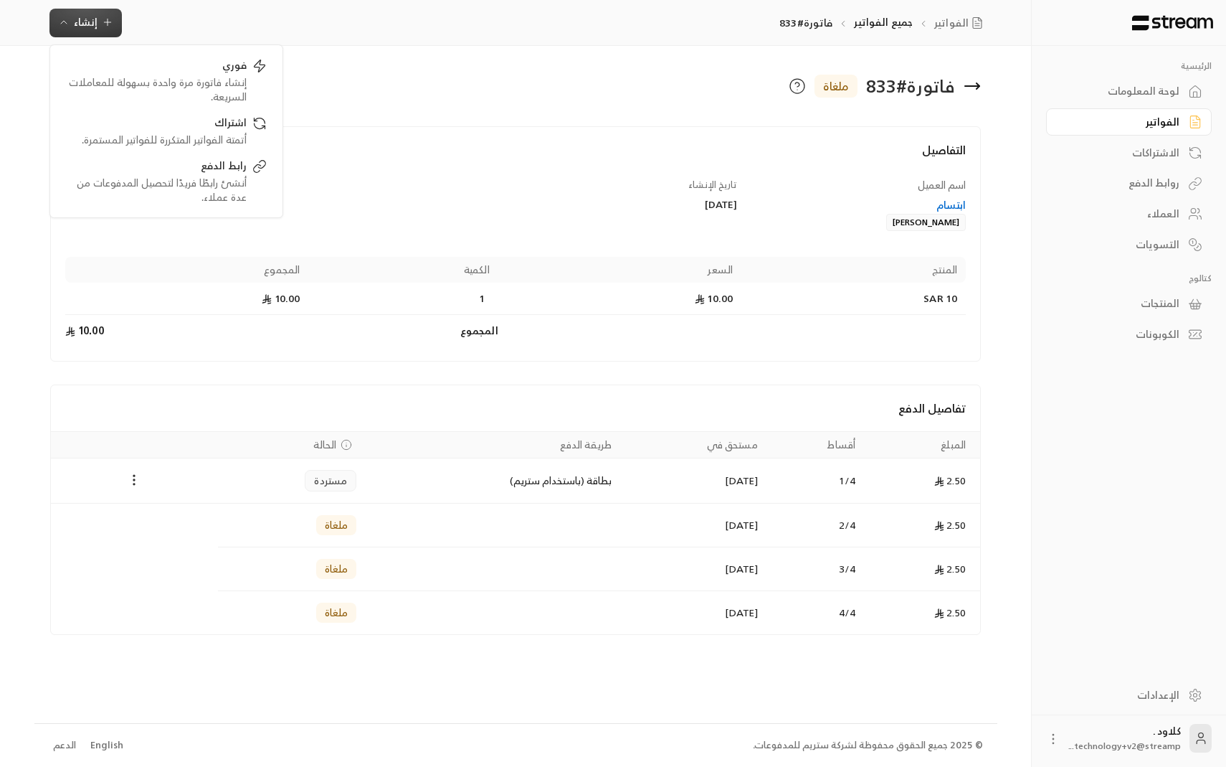
click at [1178, 146] on div "الاشتراكات" at bounding box center [1121, 153] width 115 height 14
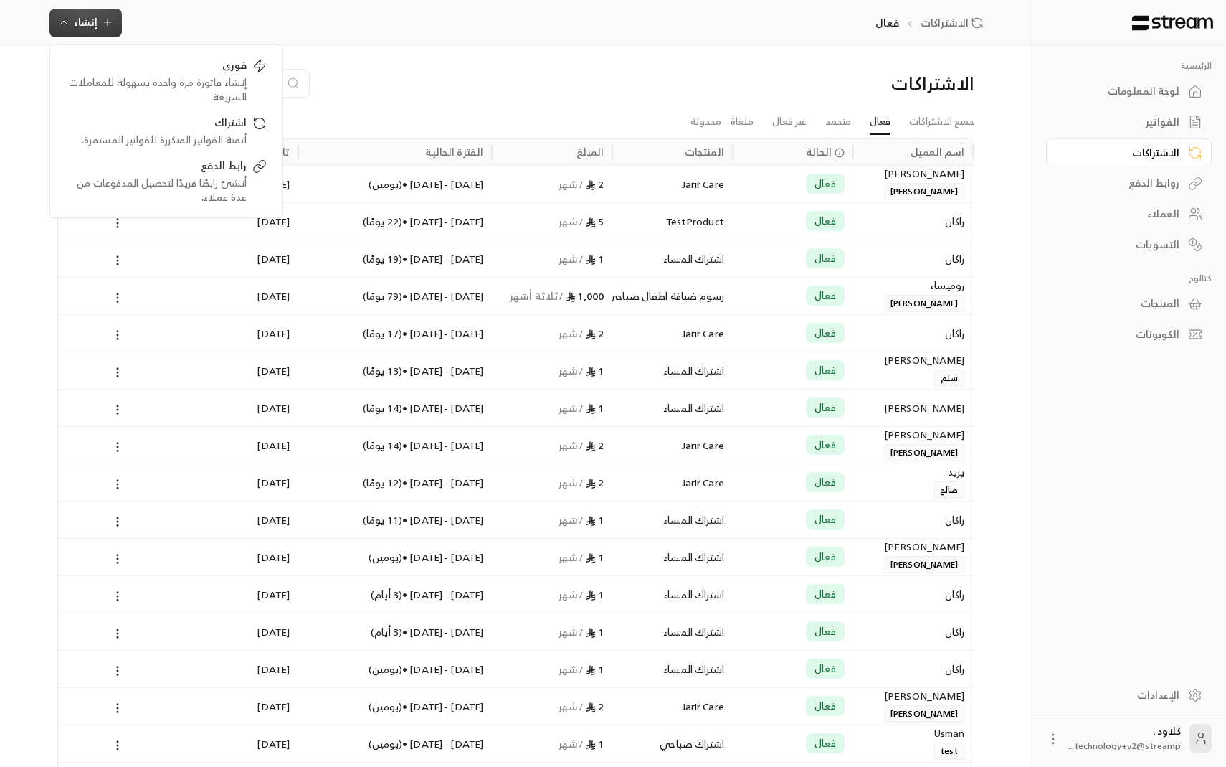
click at [478, 118] on ul "جميع الاشتراكات فعال متجمد غير فعال ملغاة مجدولة" at bounding box center [515, 121] width 917 height 25
click at [788, 185] on div "فعال" at bounding box center [793, 184] width 103 height 37
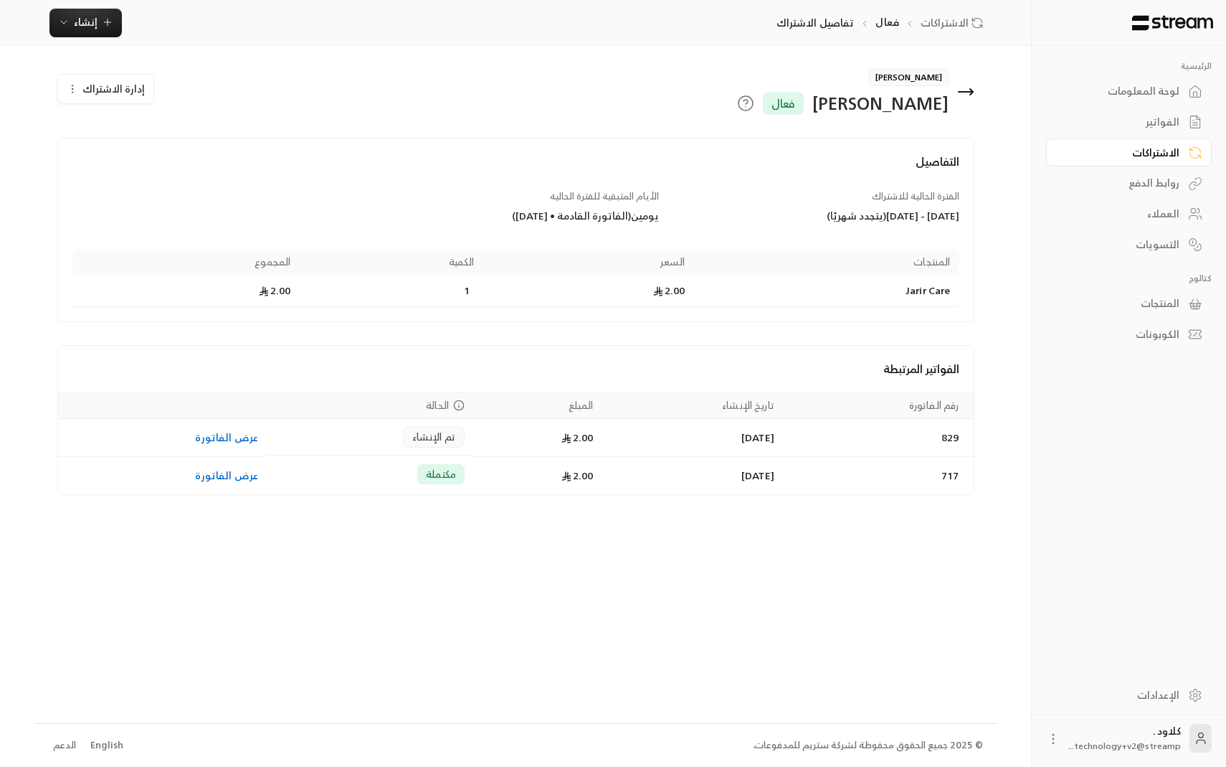
click at [101, 68] on div "[PERSON_NAME] فعال إدارة الاشتراك التفاصيل الفترة الحالية للاشتراك [DATE] - [DA…" at bounding box center [515, 384] width 963 height 676
click at [101, 82] on span "إدارة الاشتراك" at bounding box center [113, 89] width 62 height 18
click at [192, 162] on span "تجميد الاشتراك" at bounding box center [183, 157] width 69 height 12
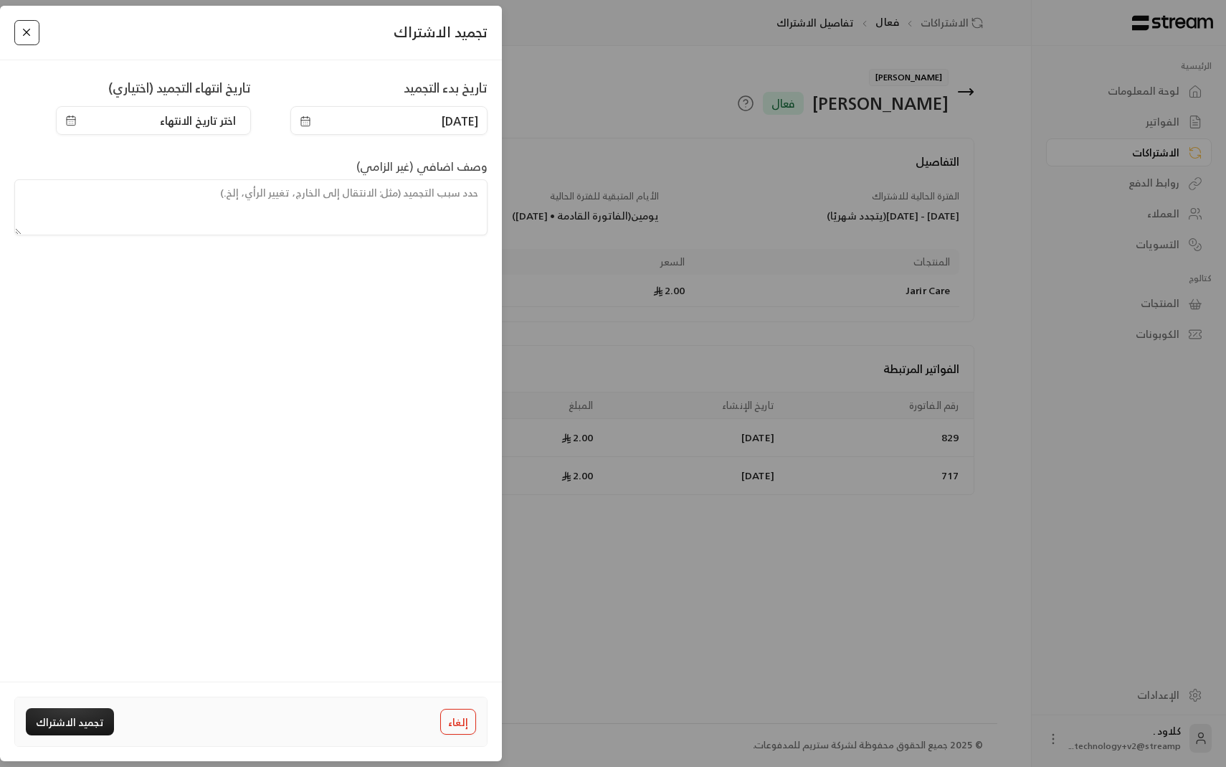
click at [25, 31] on button "Close" at bounding box center [26, 32] width 25 height 25
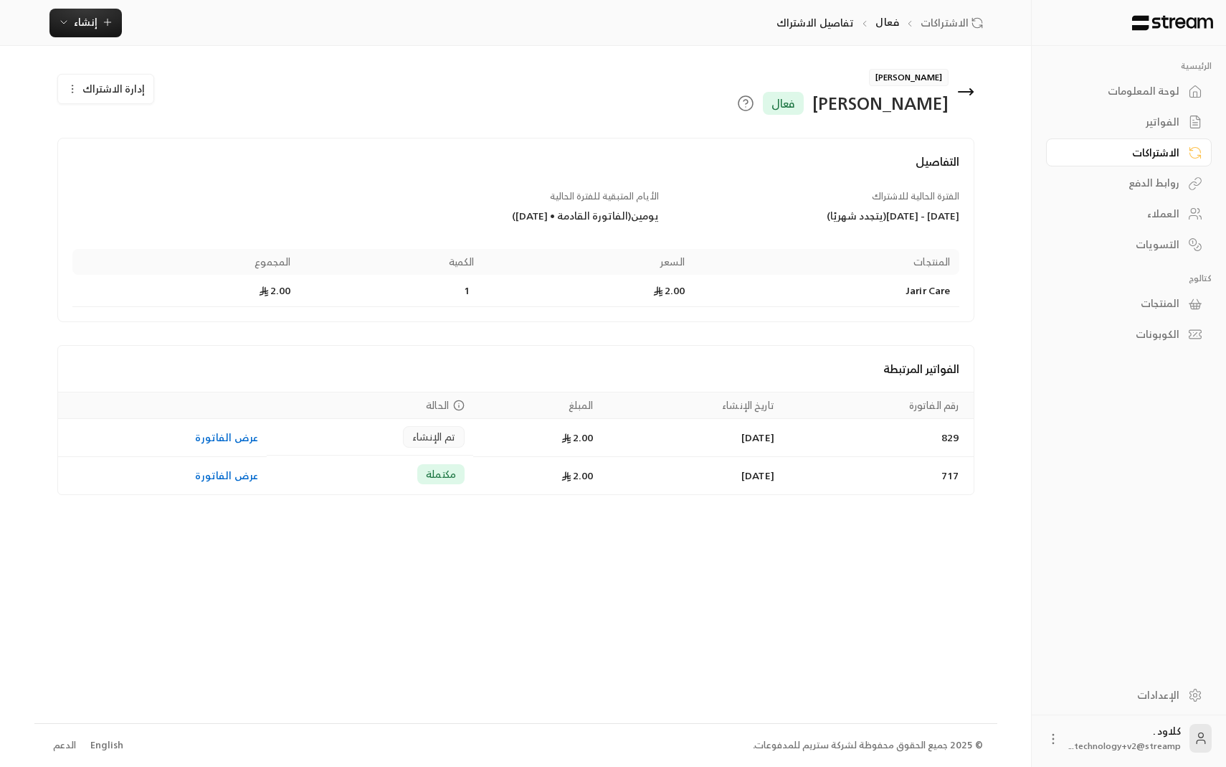
click at [1177, 215] on div "العملاء" at bounding box center [1121, 214] width 115 height 14
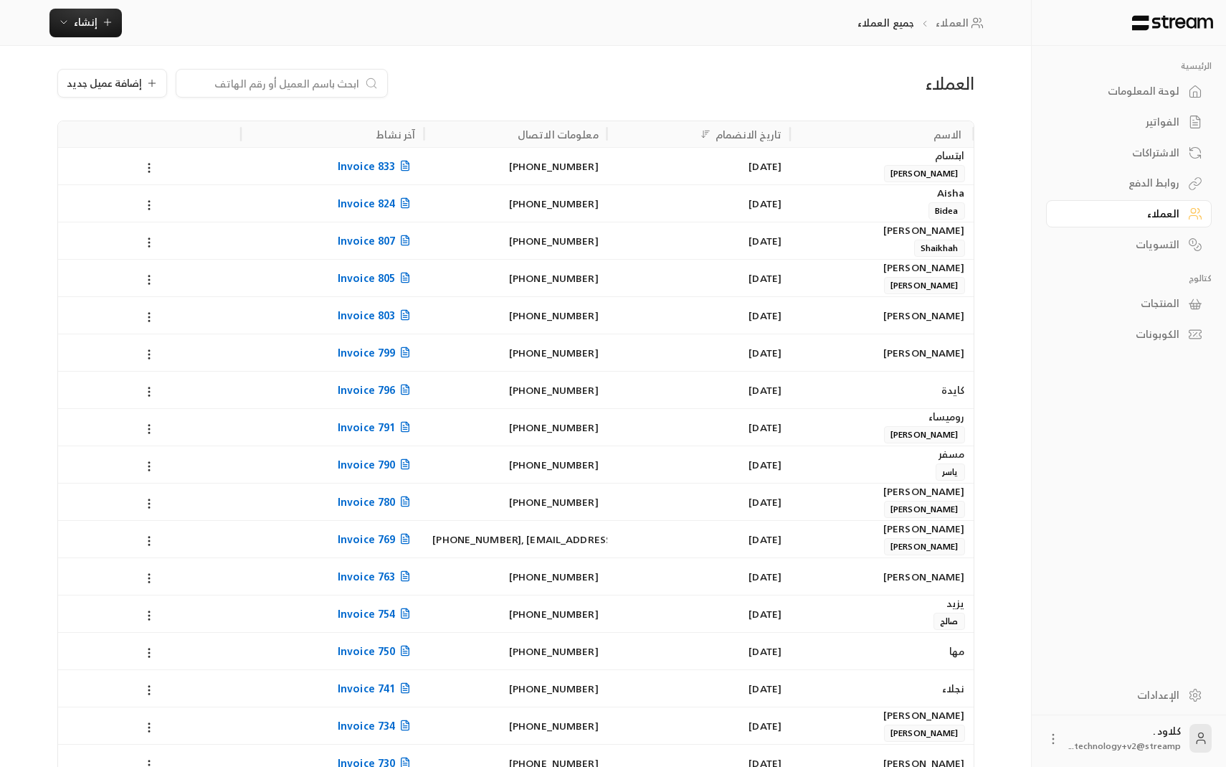
click at [926, 173] on span "[PERSON_NAME]" at bounding box center [924, 173] width 81 height 17
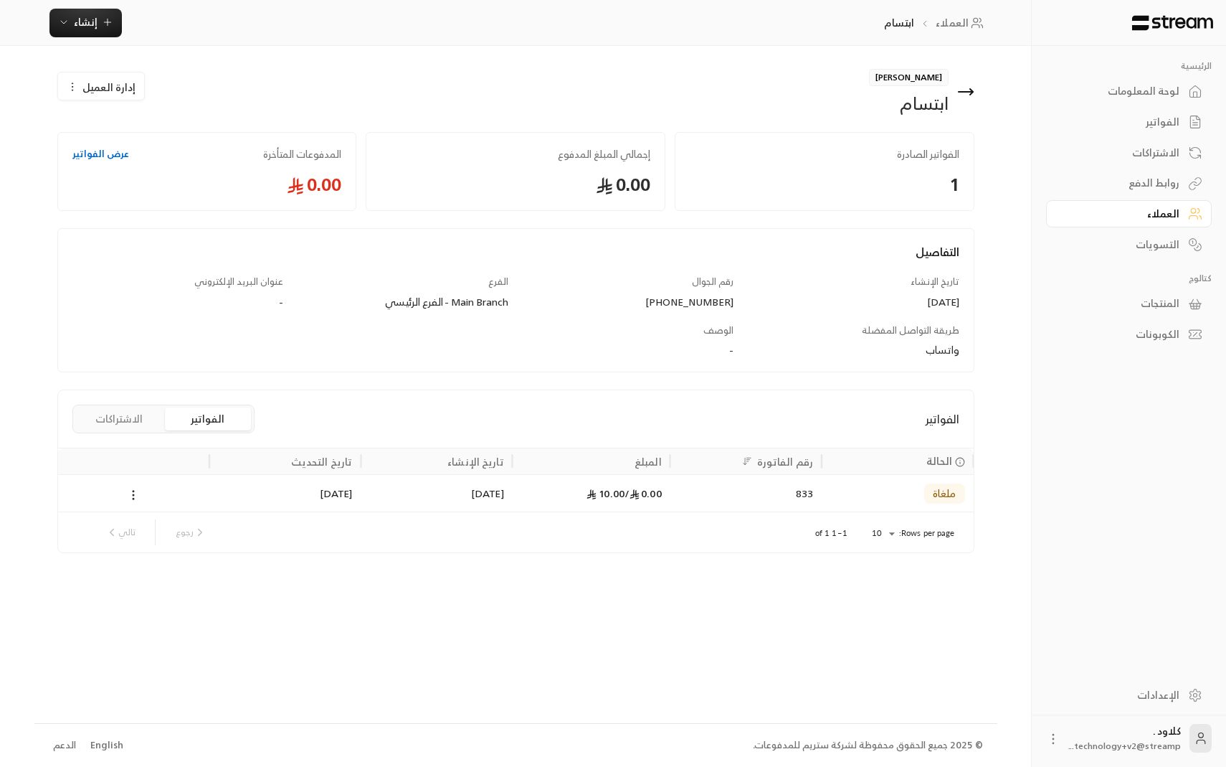
click at [106, 428] on button "الاشتراكات" at bounding box center [119, 418] width 86 height 23
click at [187, 420] on button "الفواتير" at bounding box center [208, 418] width 86 height 23
